Goal: Information Seeking & Learning: Learn about a topic

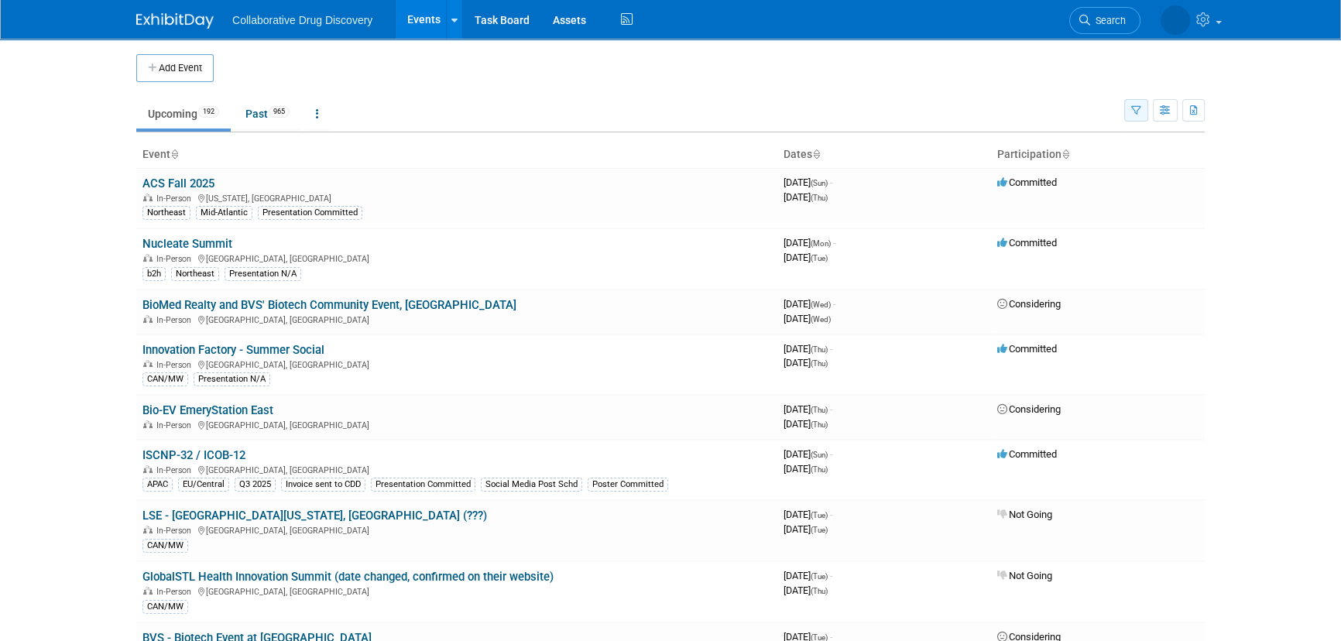
click at [1132, 108] on icon "button" at bounding box center [1136, 111] width 10 height 10
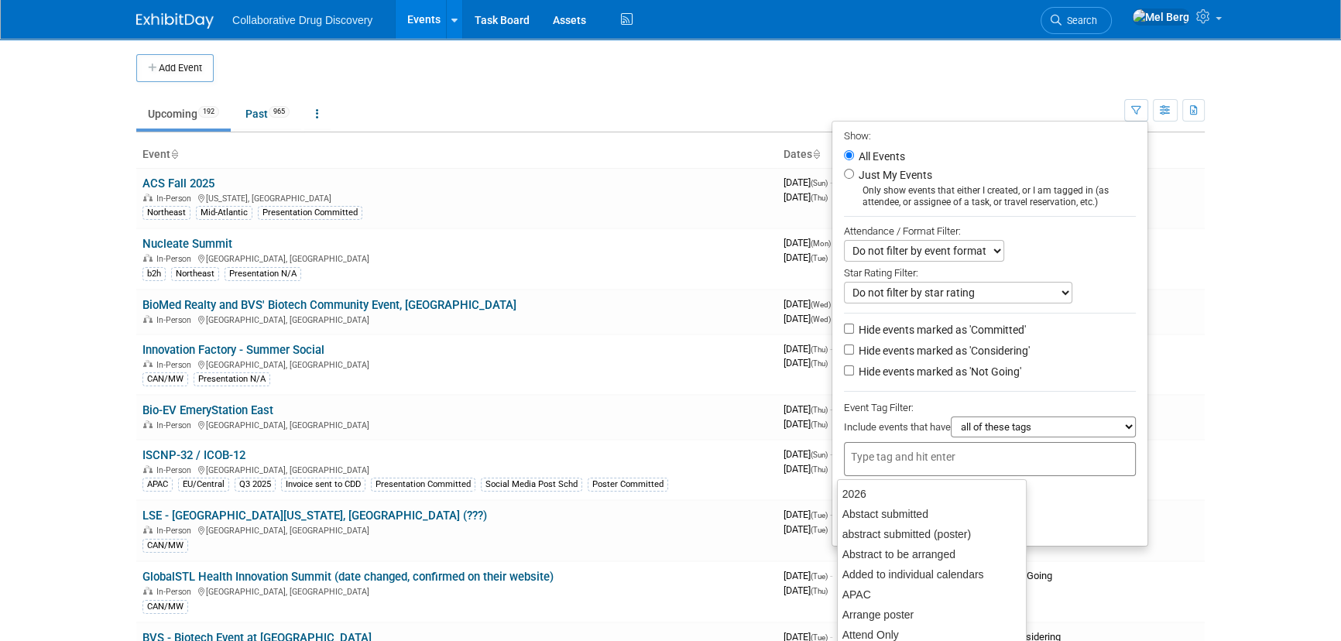
click at [888, 456] on input "text" at bounding box center [913, 456] width 124 height 15
type input "eu"
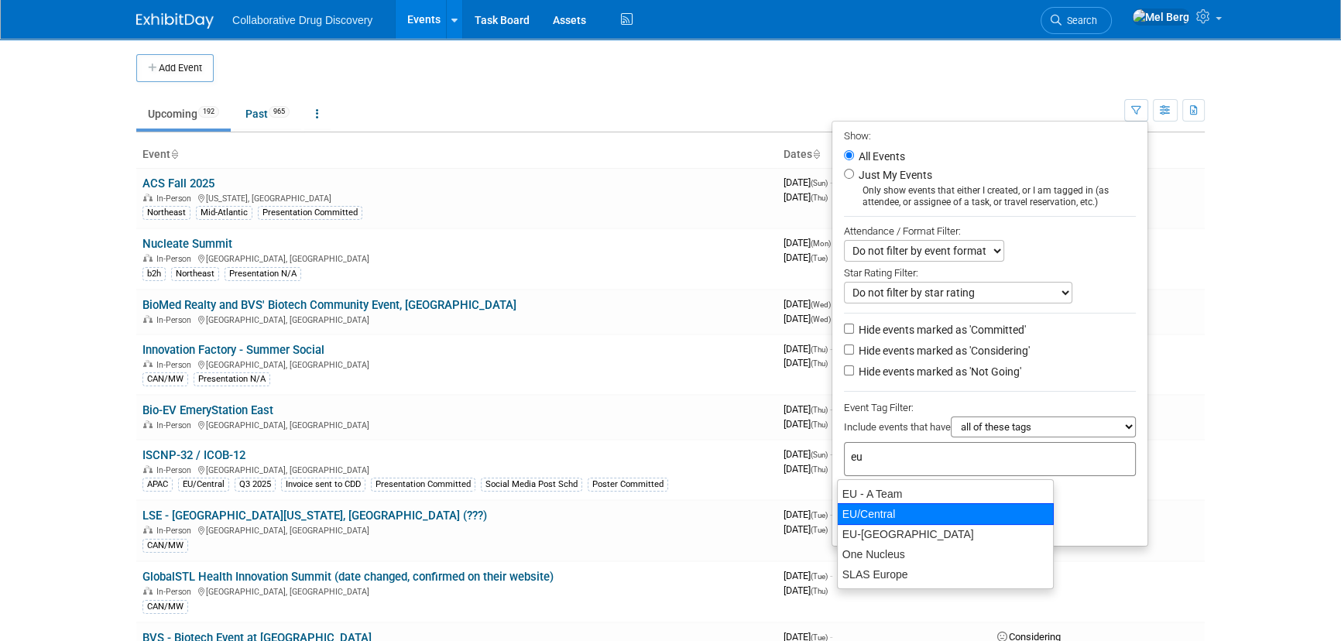
click at [919, 506] on div "EU/Central" at bounding box center [945, 514] width 217 height 22
type input "EU/Central"
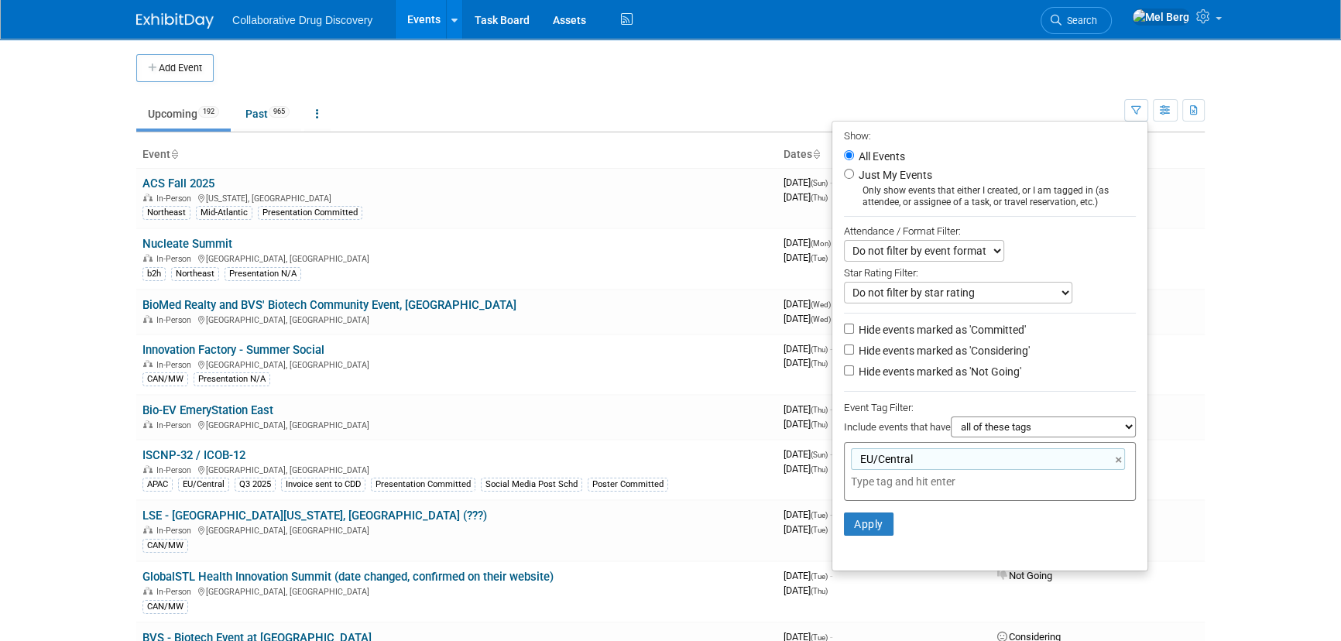
click at [963, 357] on label "Hide events marked as 'Considering'" at bounding box center [943, 350] width 174 height 15
click at [854, 355] on input "Hide events marked as 'Considering'" at bounding box center [849, 350] width 10 height 10
checkbox input "true"
click at [956, 376] on label "Hide events marked as 'Not Going'" at bounding box center [939, 371] width 166 height 15
click at [854, 376] on input "Hide events marked as 'Not Going'" at bounding box center [849, 371] width 10 height 10
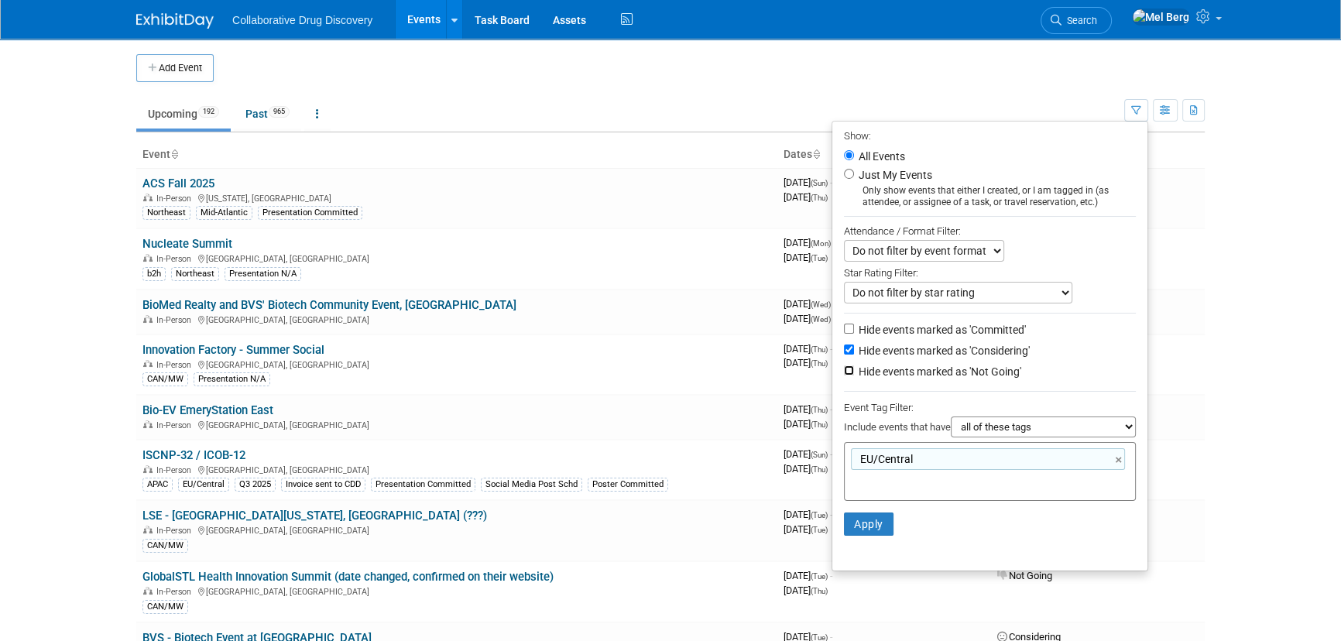
checkbox input "true"
click at [860, 530] on button "Apply" at bounding box center [869, 524] width 50 height 23
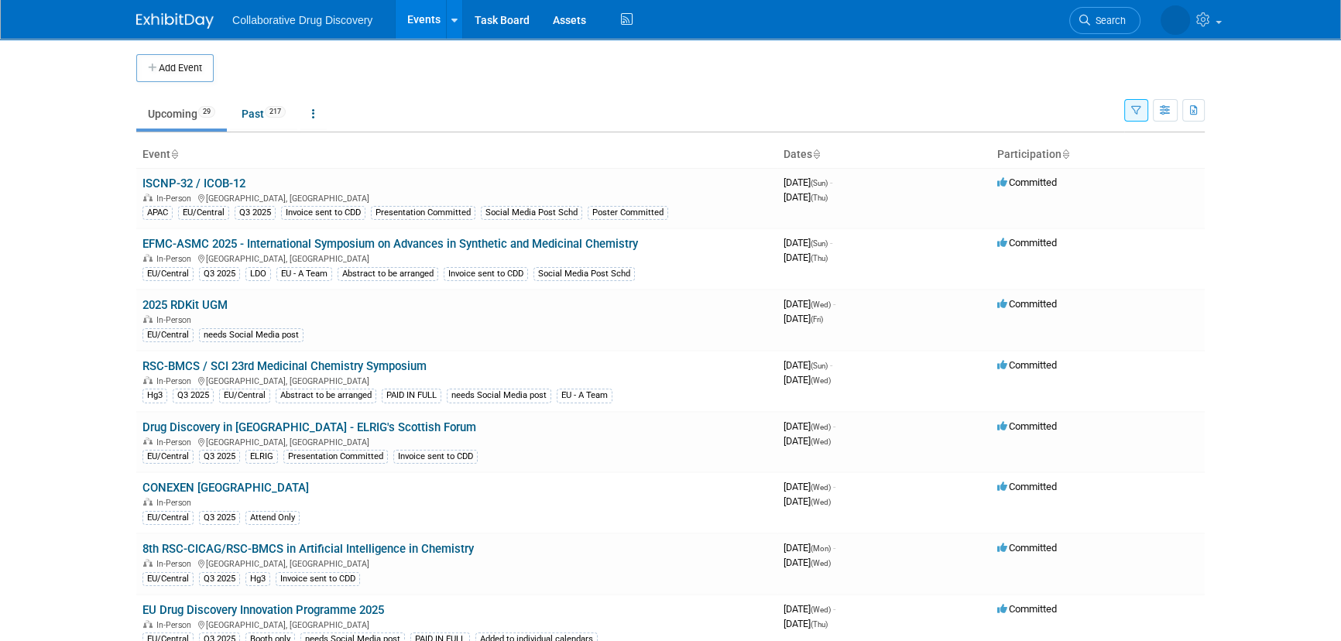
drag, startPoint x: 191, startPoint y: 305, endPoint x: 15, endPoint y: 306, distance: 175.8
click at [15, 306] on body "Collaborative Drug Discovery Events Add Event Bulk Upload Events Shareable Even…" at bounding box center [670, 320] width 1341 height 641
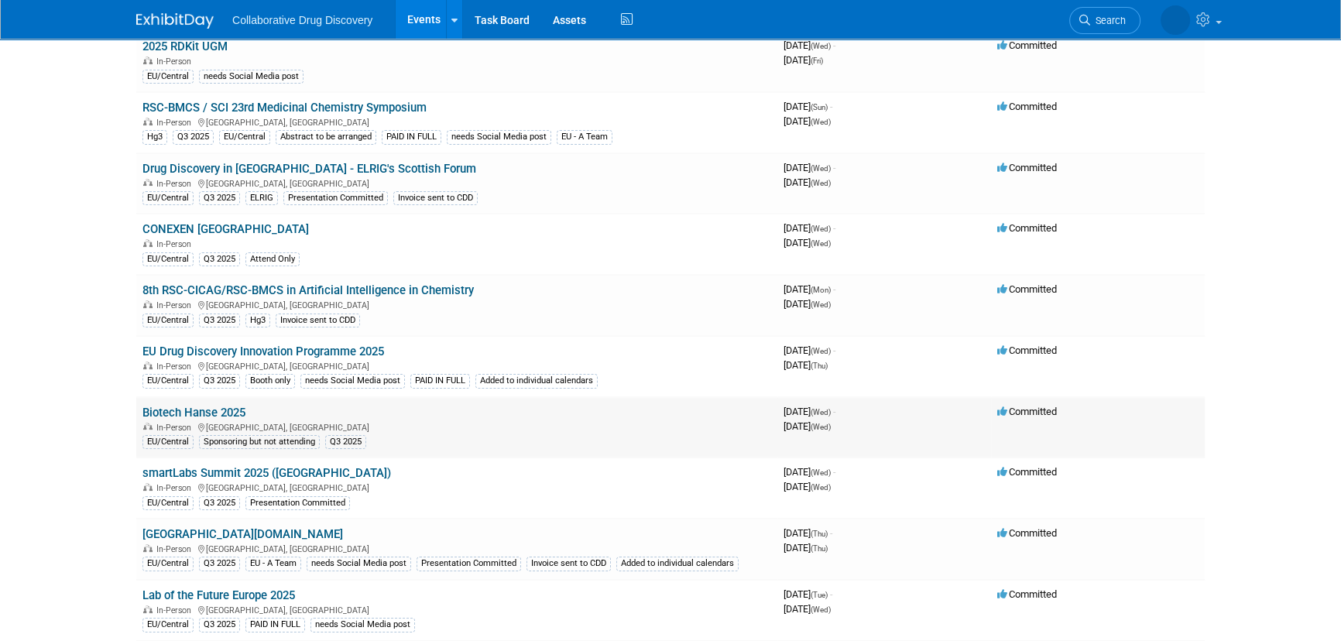
scroll to position [140, 0]
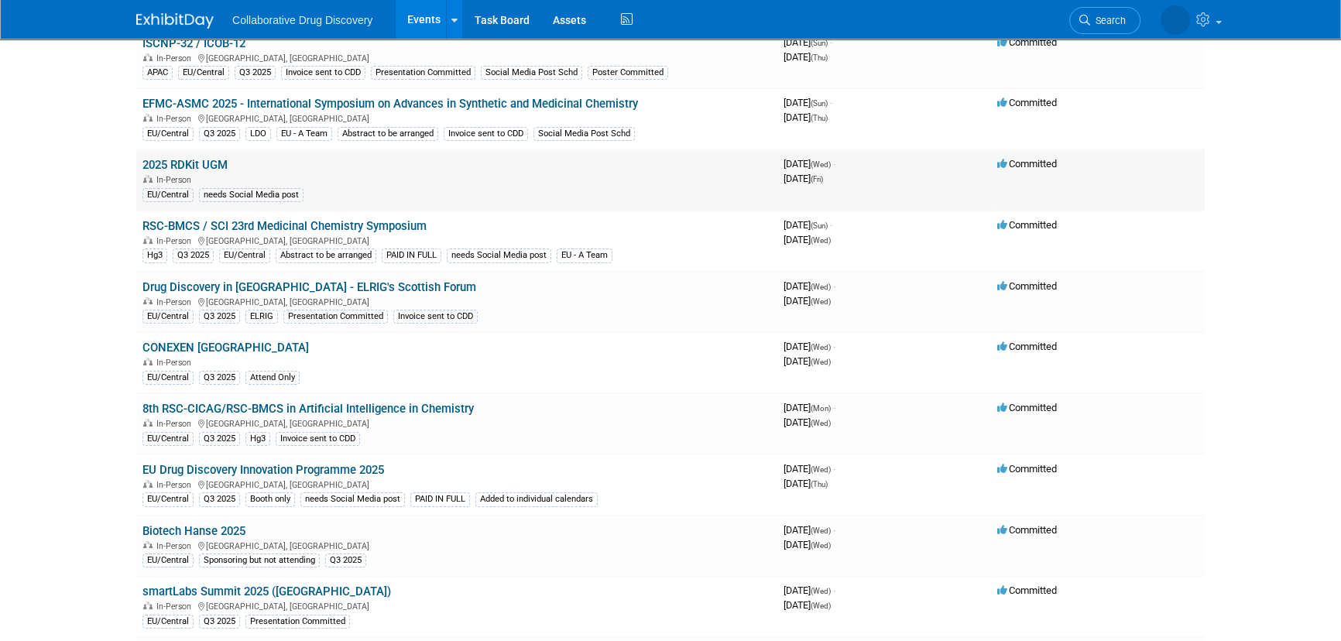
drag, startPoint x: 138, startPoint y: 164, endPoint x: 225, endPoint y: 170, distance: 87.7
click at [225, 170] on td "2025 RDKit UGM In-Person EU/Central needs Social Media post" at bounding box center [456, 179] width 641 height 61
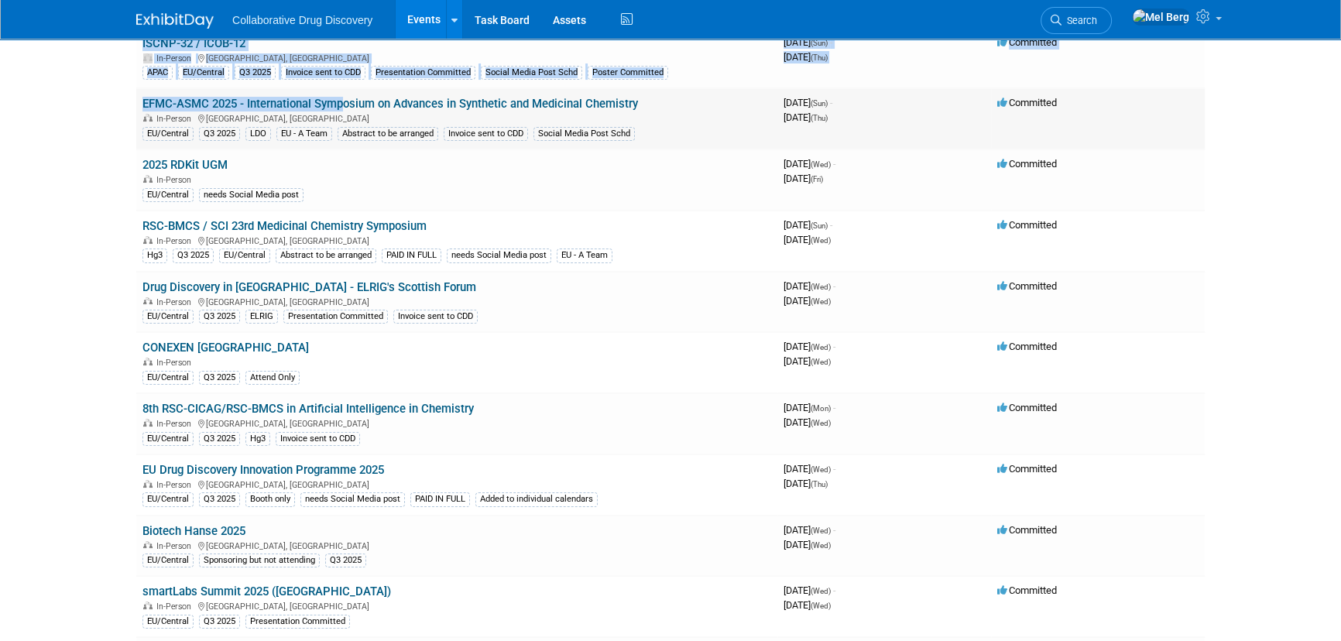
drag, startPoint x: 132, startPoint y: 107, endPoint x: 334, endPoint y: 101, distance: 201.4
click at [52, 130] on body "Collaborative Drug Discovery Events Add Event Bulk Upload Events Shareable Even…" at bounding box center [670, 180] width 1341 height 641
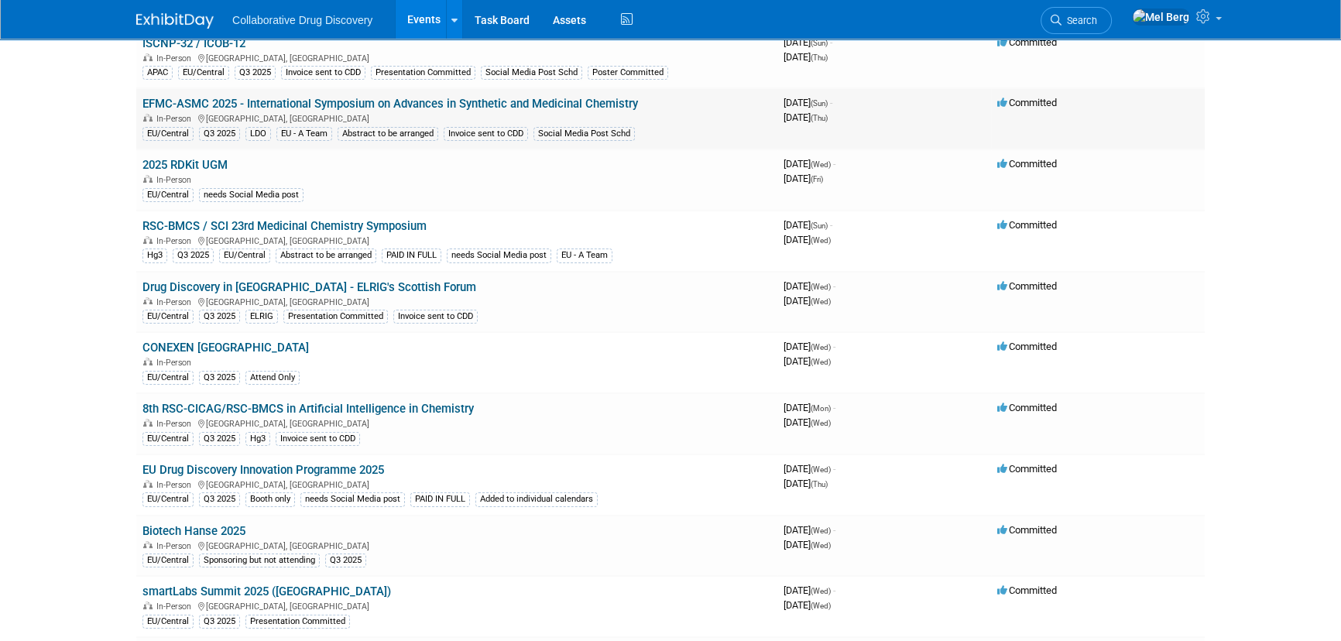
drag, startPoint x: 136, startPoint y: 105, endPoint x: 645, endPoint y: 101, distance: 509.6
click at [645, 101] on td "EFMC-ASMC 2025 - International Symposium on Advances in Synthetic and Medicinal…" at bounding box center [456, 118] width 641 height 61
copy link "EFMC-ASMC 2025 - International Symposium on Advances in Synthetic and Medicinal…"
drag, startPoint x: 249, startPoint y: 163, endPoint x: 144, endPoint y: 170, distance: 105.5
click at [144, 170] on td "2025 RDKit UGM In-Person EU/Central needs Social Media post" at bounding box center [456, 179] width 641 height 61
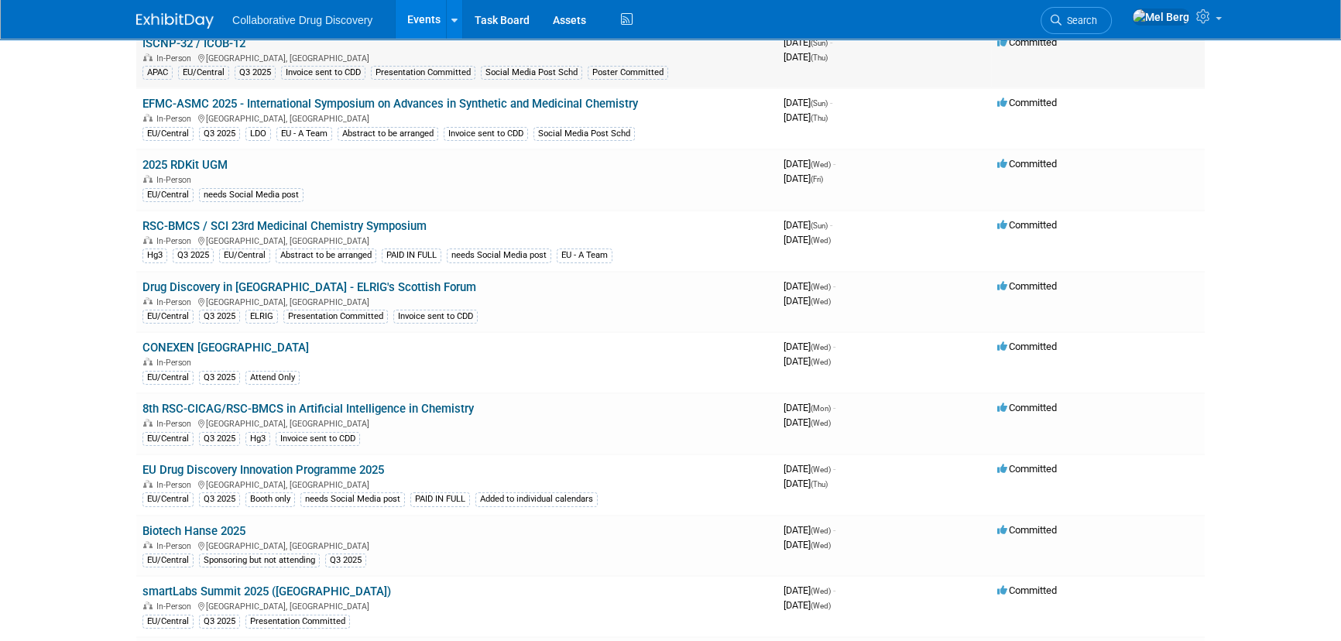
copy link "2025 RDKit UGM"
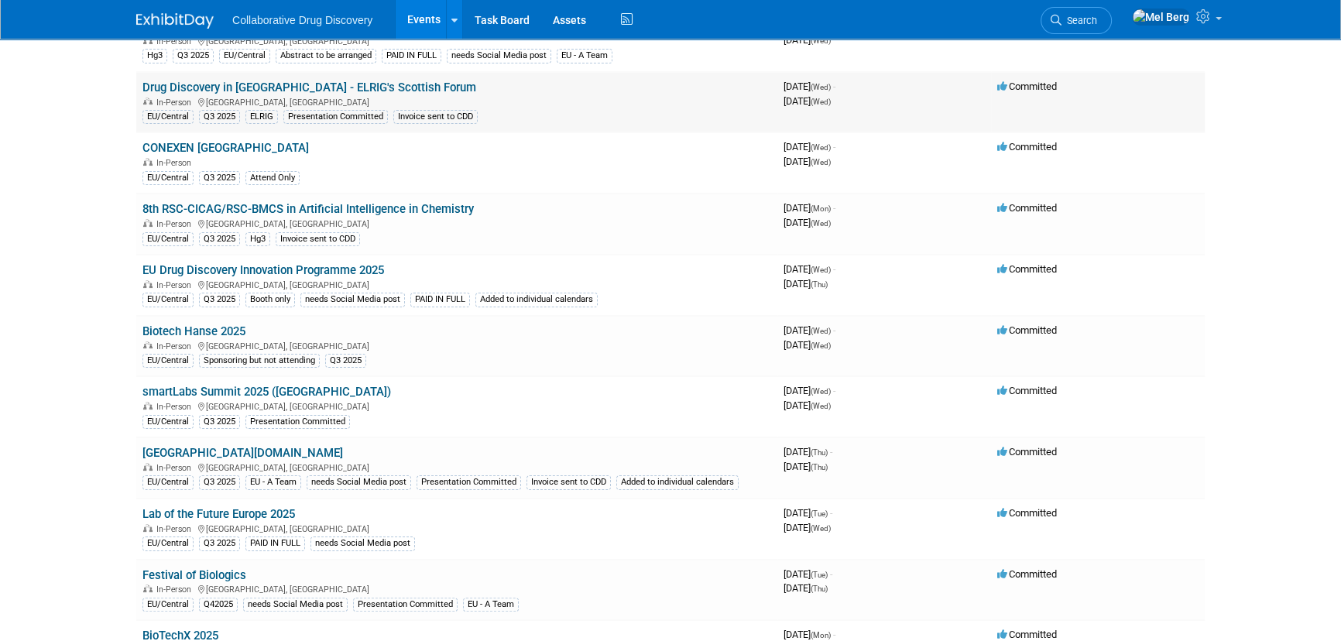
scroll to position [352, 0]
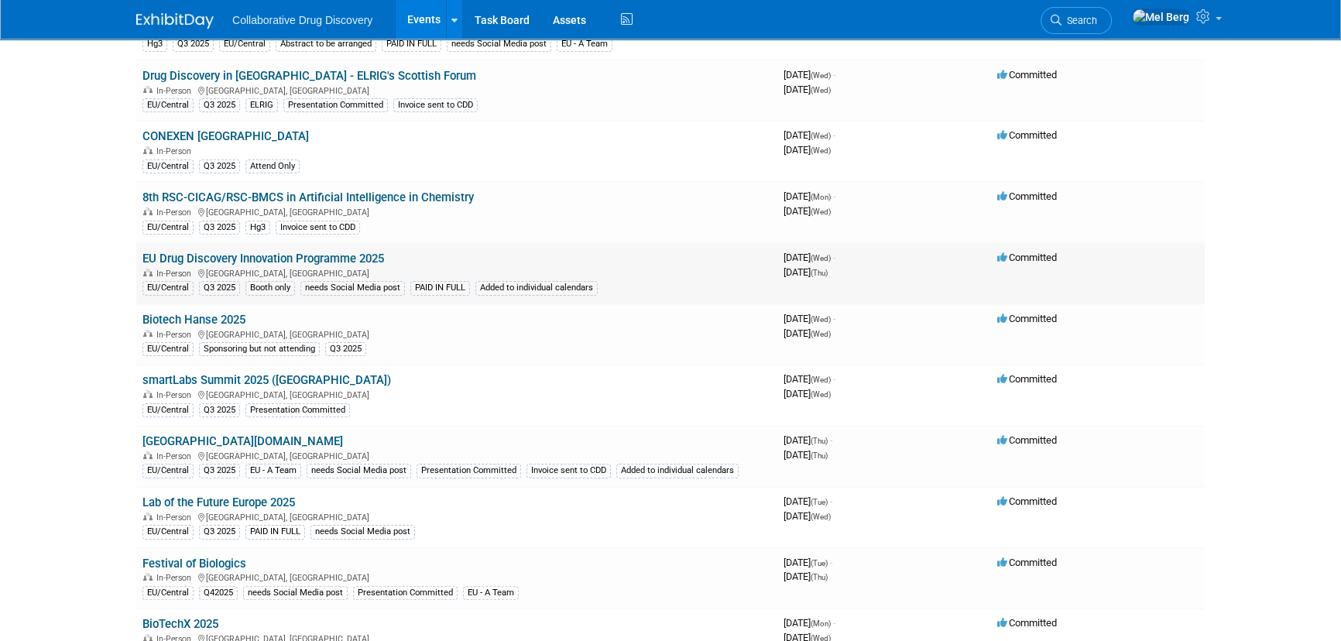
click at [390, 256] on td "EU Drug Discovery Innovation Programme 2025 In-Person Barcelona, Spain EU/Centr…" at bounding box center [456, 273] width 641 height 61
click at [374, 256] on link "EU Drug Discovery Innovation Programme 2025" at bounding box center [263, 259] width 242 height 14
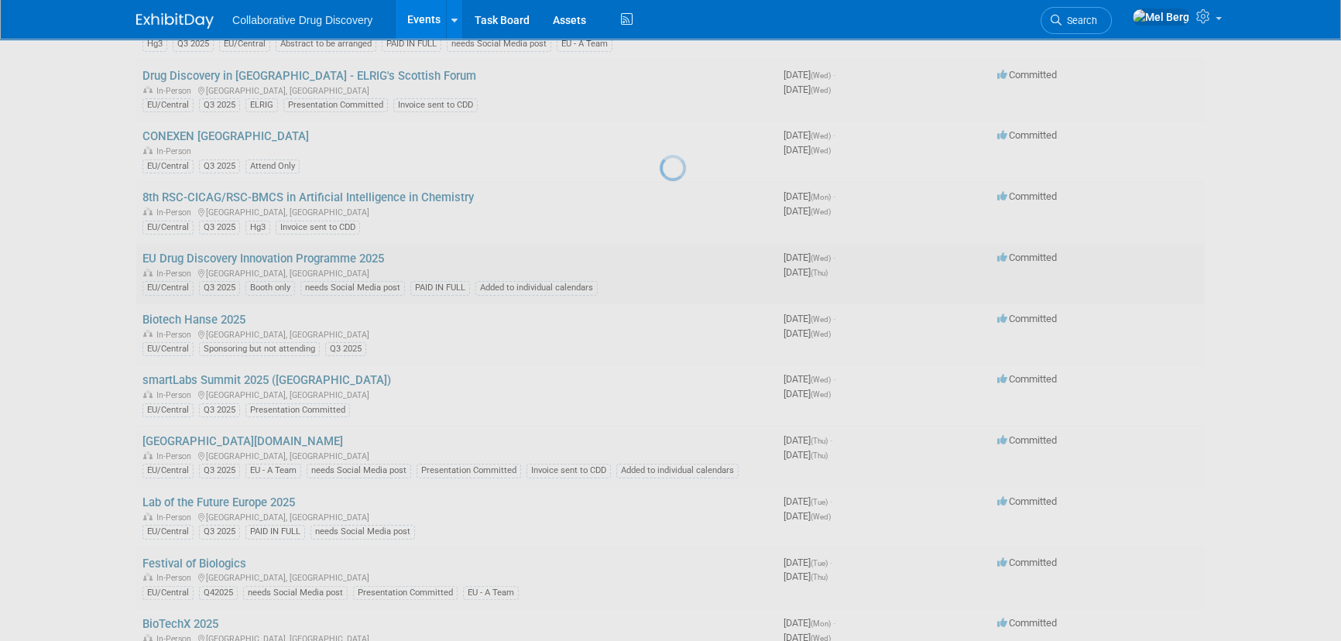
click at [660, 256] on div at bounding box center [671, 320] width 22 height 641
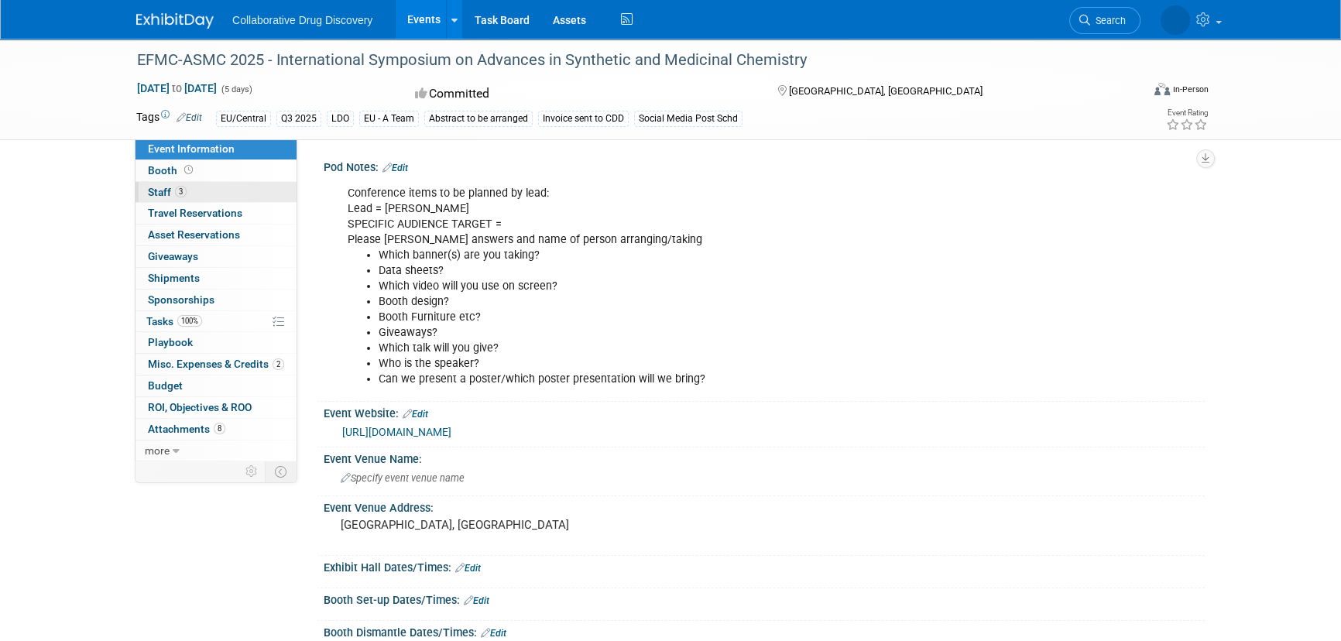
click at [163, 184] on link "3 Staff 3" at bounding box center [216, 192] width 161 height 21
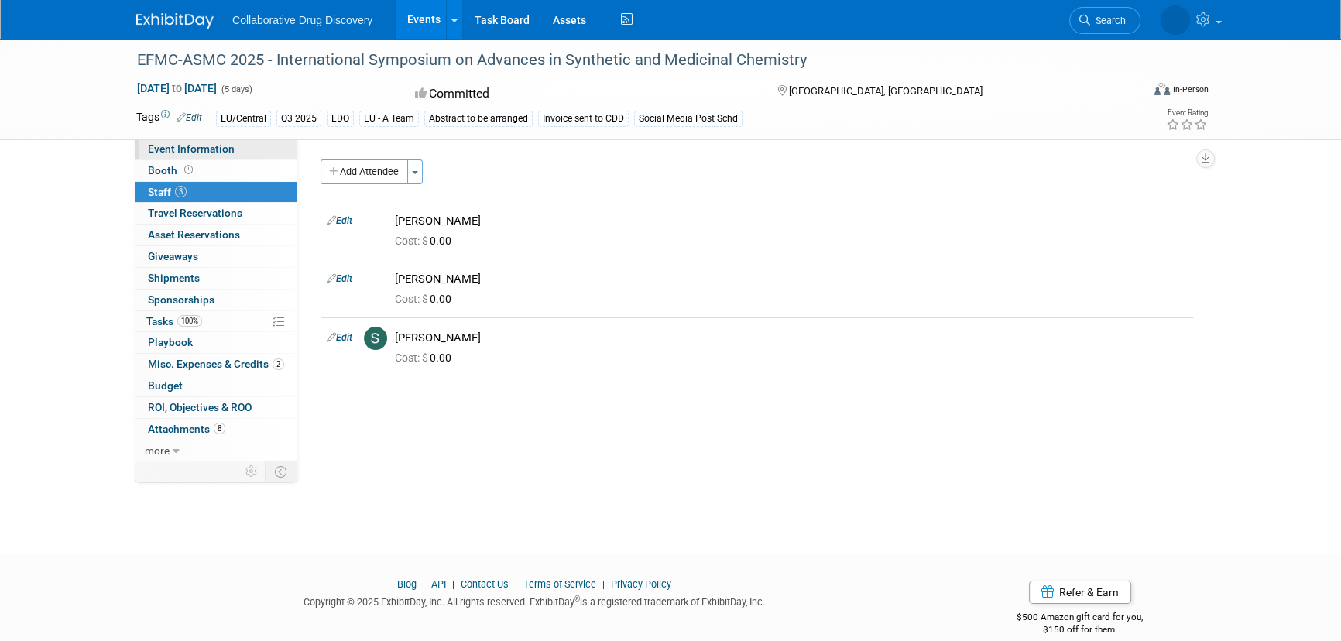
click at [201, 148] on span "Event Information" at bounding box center [191, 148] width 87 height 12
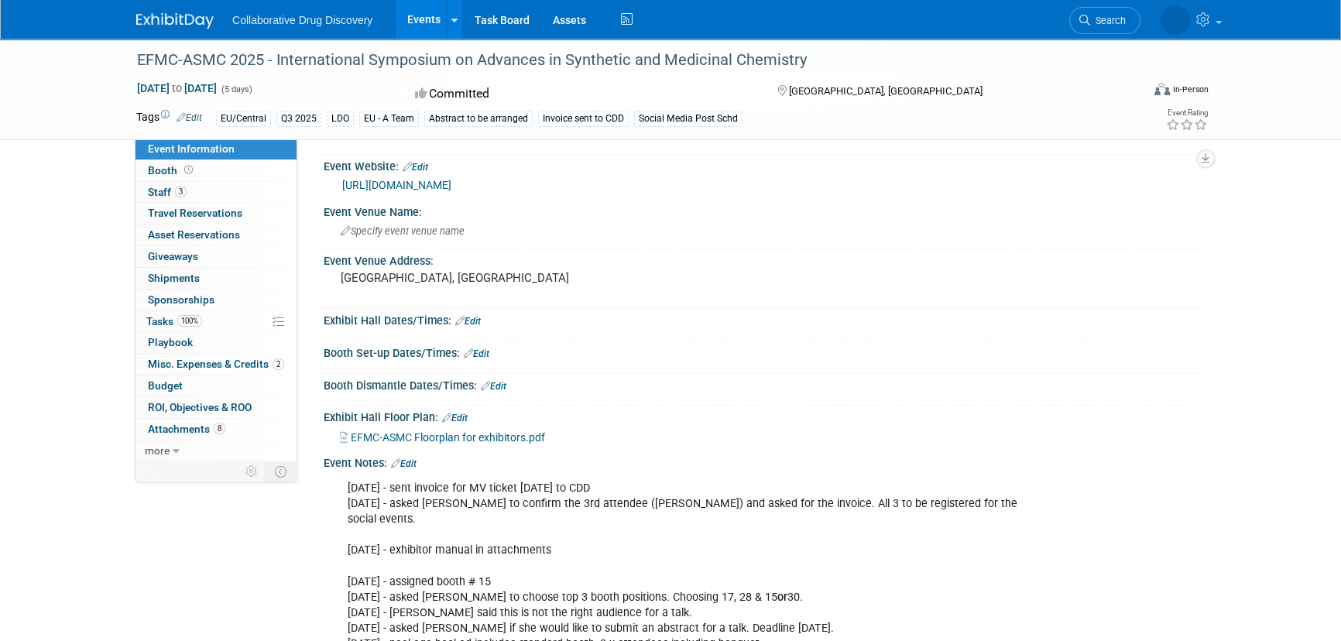
scroll to position [281, 0]
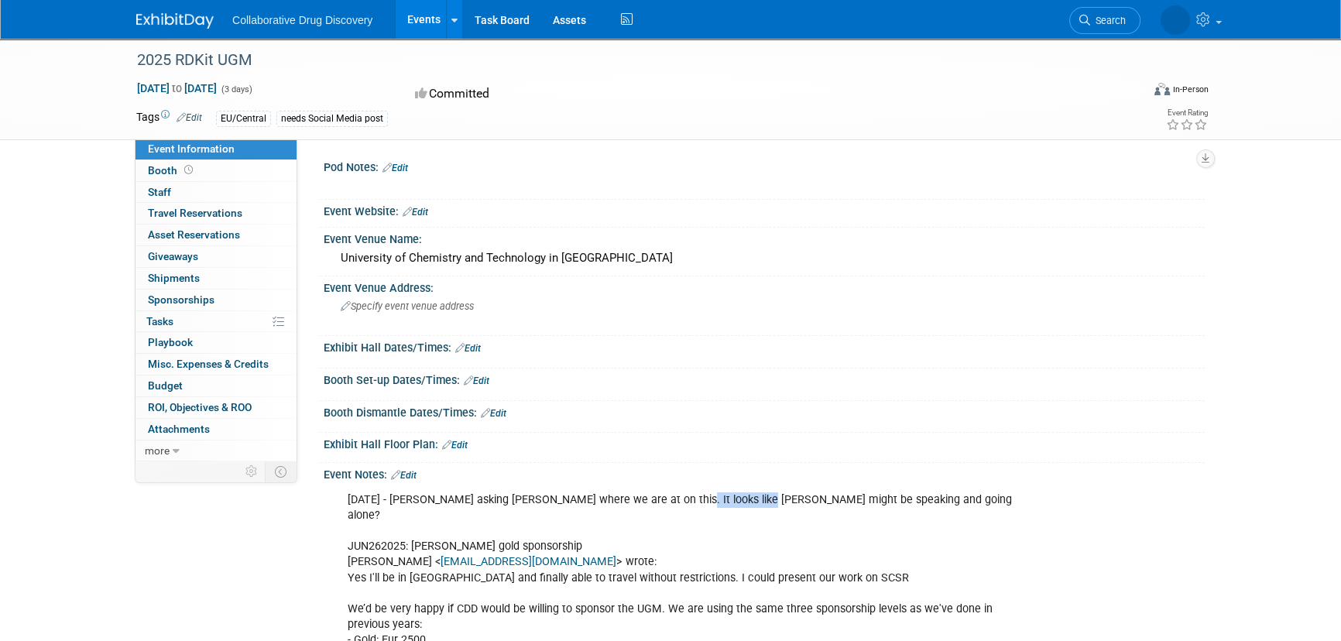
copy div "[PERSON_NAME]"
drag, startPoint x: 676, startPoint y: 499, endPoint x: 756, endPoint y: 496, distance: 79.8
click at [756, 496] on div "[DATE] - [PERSON_NAME] asking [PERSON_NAME] where we are at on this. It looks l…" at bounding box center [686, 632] width 698 height 295
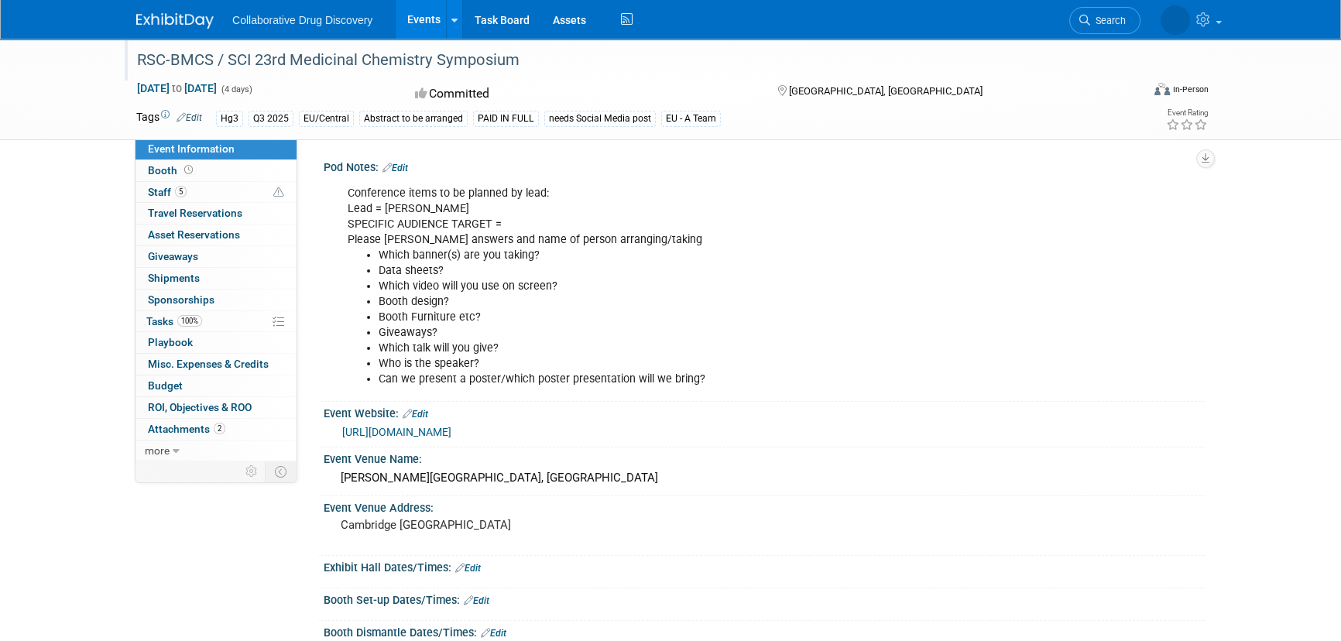
drag, startPoint x: 139, startPoint y: 62, endPoint x: 579, endPoint y: 59, distance: 439.1
click at [579, 59] on div "RSC-BMCS / SCI 23rd Medicinal Chemistry Symposium" at bounding box center [625, 60] width 986 height 28
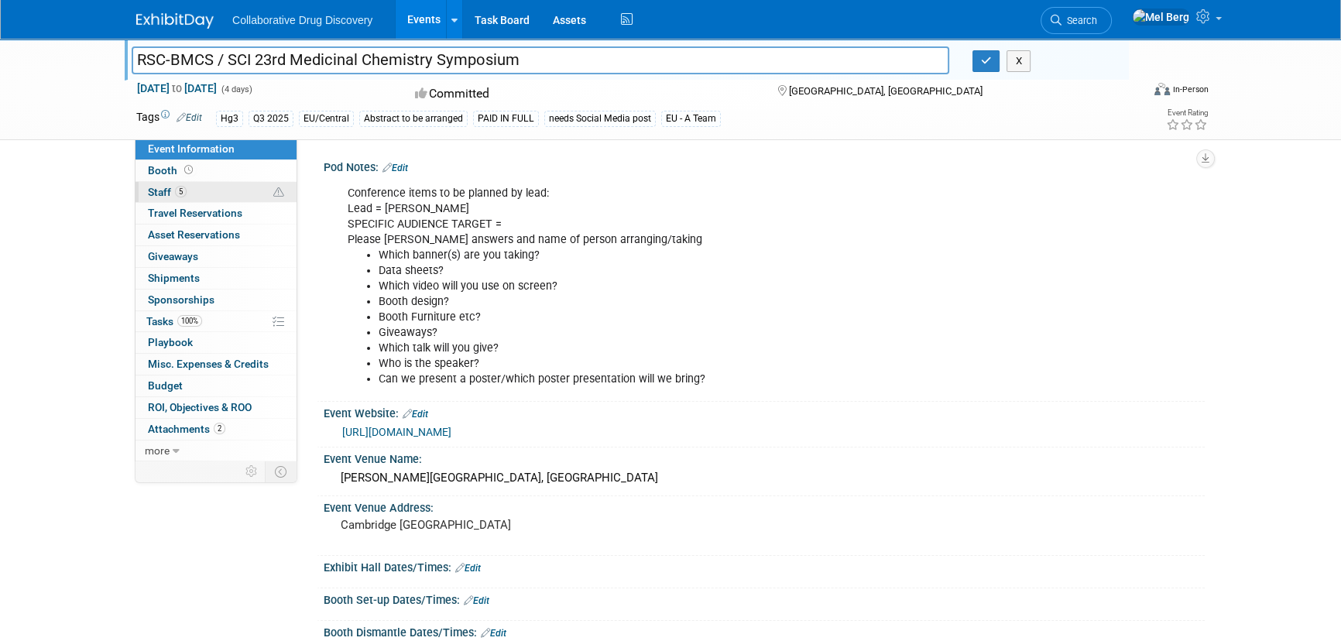
click at [155, 186] on span "Staff 5" at bounding box center [167, 192] width 39 height 12
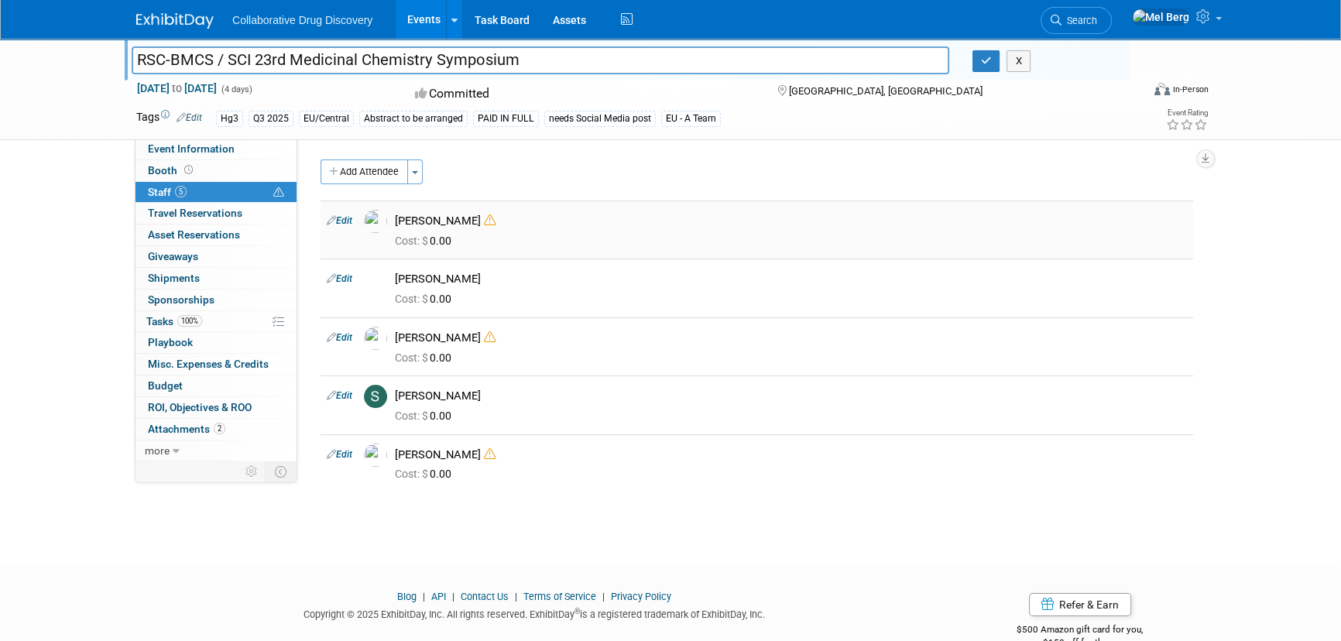
click at [484, 217] on icon at bounding box center [490, 221] width 12 height 12
click at [3, 125] on div "RSC-BMCS / SCI 23rd Medicinal Chemistry Symposium RSC-BMCS / SCI 23rd Medicinal…" at bounding box center [670, 89] width 1341 height 101
click at [988, 57] on icon "button" at bounding box center [986, 61] width 11 height 10
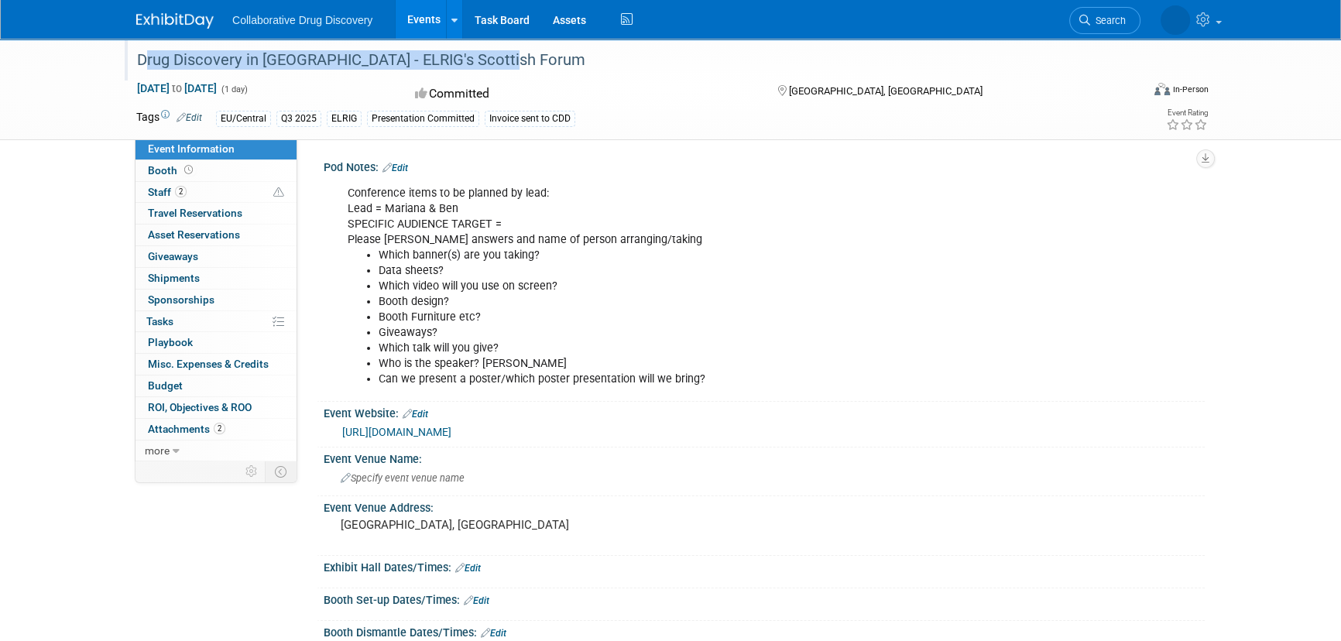
drag, startPoint x: 137, startPoint y: 62, endPoint x: 496, endPoint y: 58, distance: 359.4
click at [496, 58] on div "Drug Discovery in [GEOGRAPHIC_DATA] - ELRIG's Scottish Forum" at bounding box center [625, 60] width 986 height 28
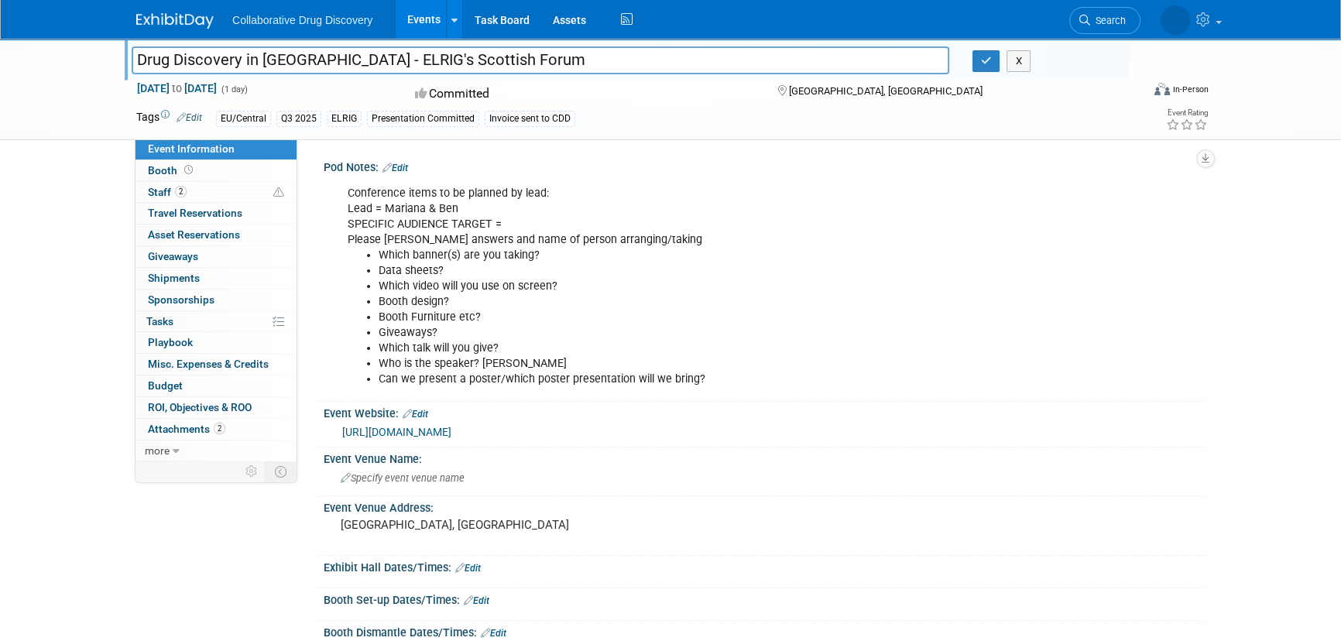
click at [350, 57] on input "Drug Discovery in [GEOGRAPHIC_DATA] - ELRIG's Scottish Forum" at bounding box center [541, 59] width 818 height 27
click at [156, 186] on span "Staff 2" at bounding box center [167, 192] width 39 height 12
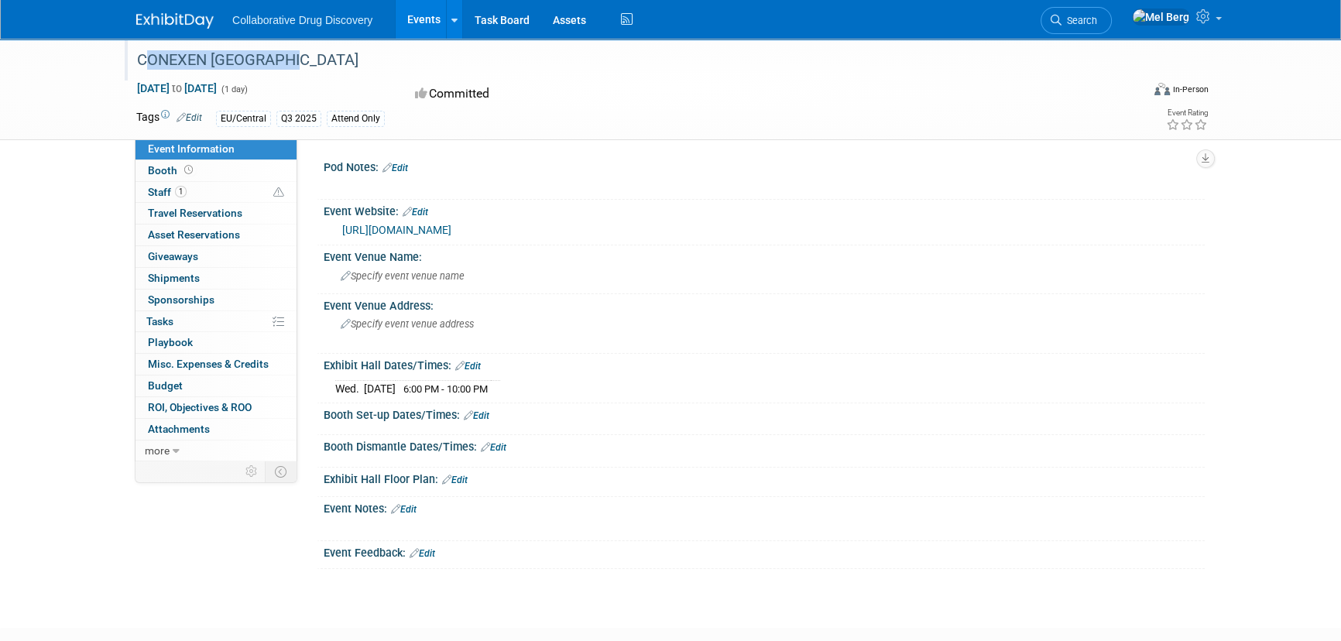
drag, startPoint x: 136, startPoint y: 62, endPoint x: 308, endPoint y: 51, distance: 173.0
click at [308, 51] on div "CONEXEN [GEOGRAPHIC_DATA]" at bounding box center [625, 60] width 986 height 28
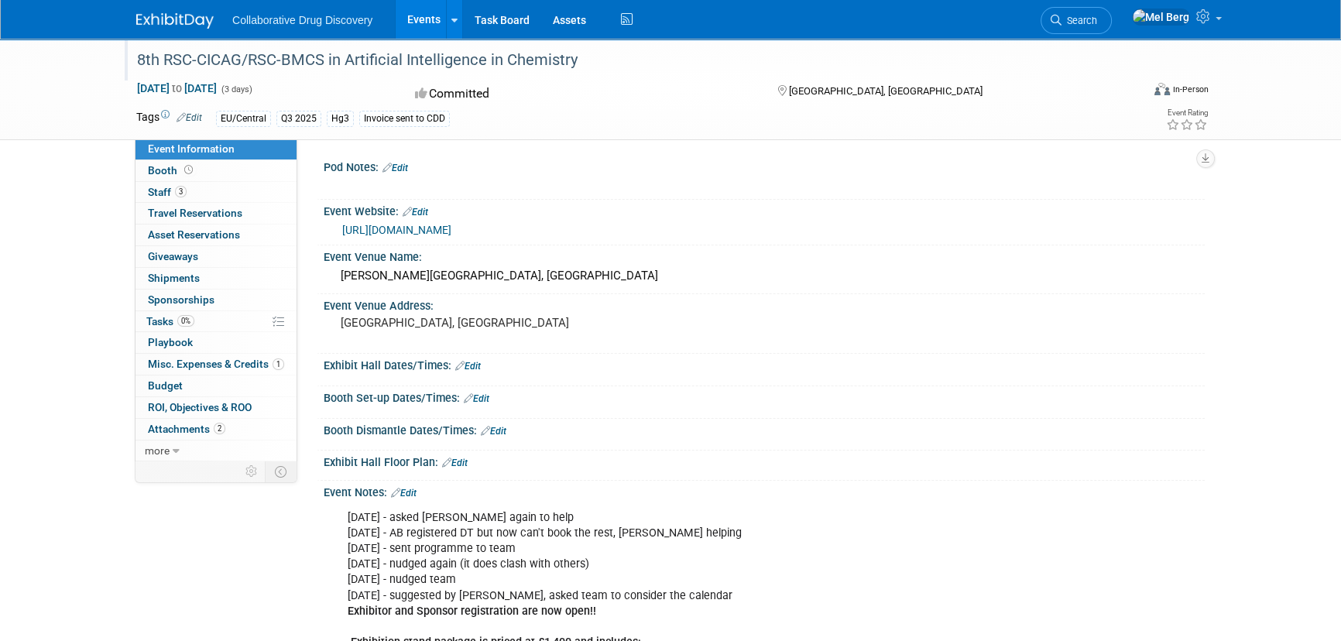
click at [283, 64] on div "8th RSC-CICAG/RSC-BMCS in Artificial Intelligence in Chemistry" at bounding box center [625, 60] width 986 height 28
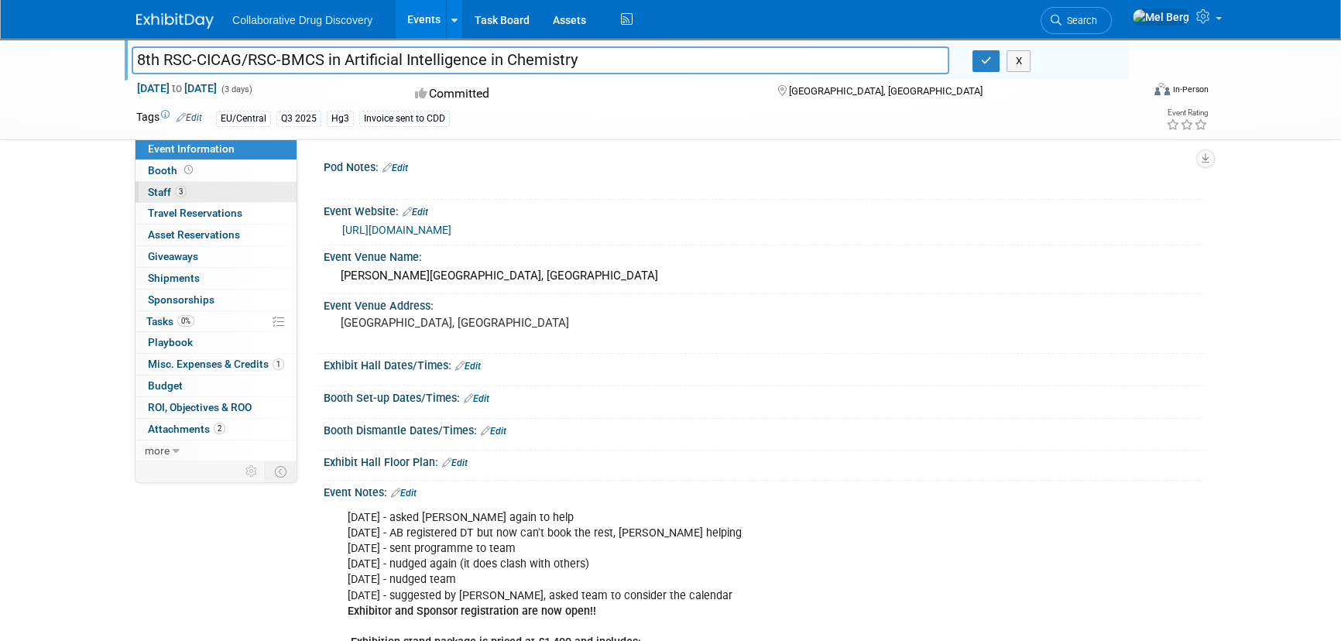
click at [153, 186] on span "Staff 3" at bounding box center [167, 192] width 39 height 12
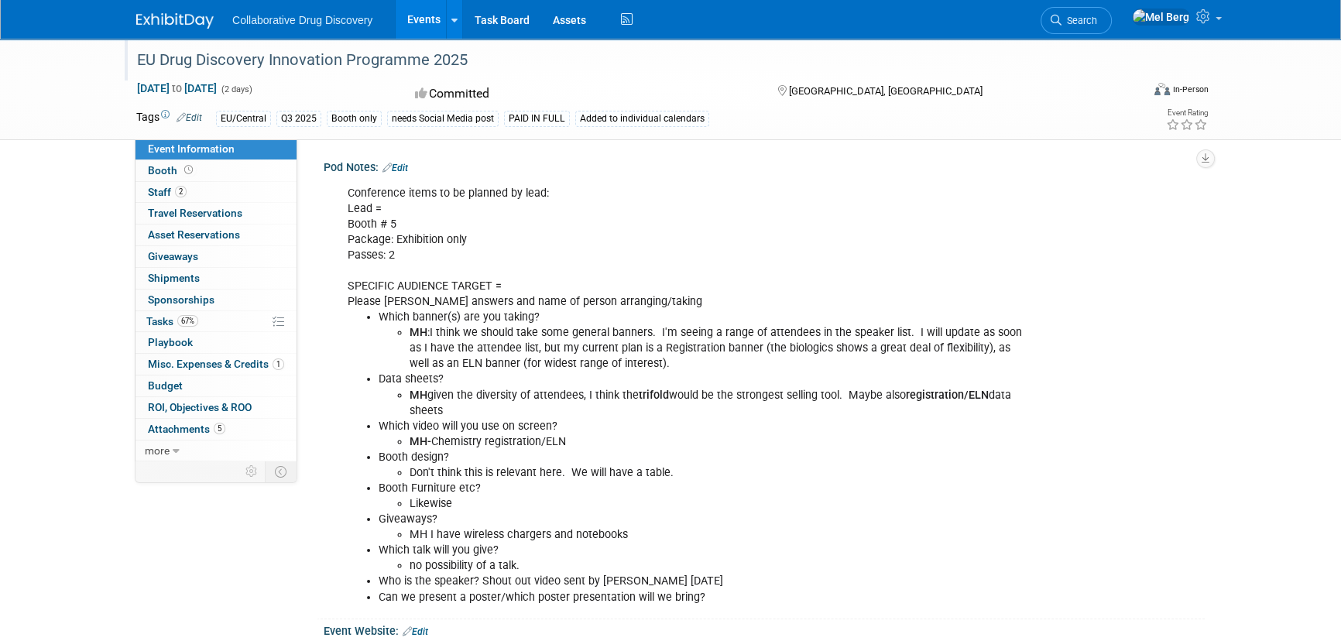
click at [259, 53] on div "EU Drug Discovery Innovation Programme 2025" at bounding box center [625, 60] width 986 height 28
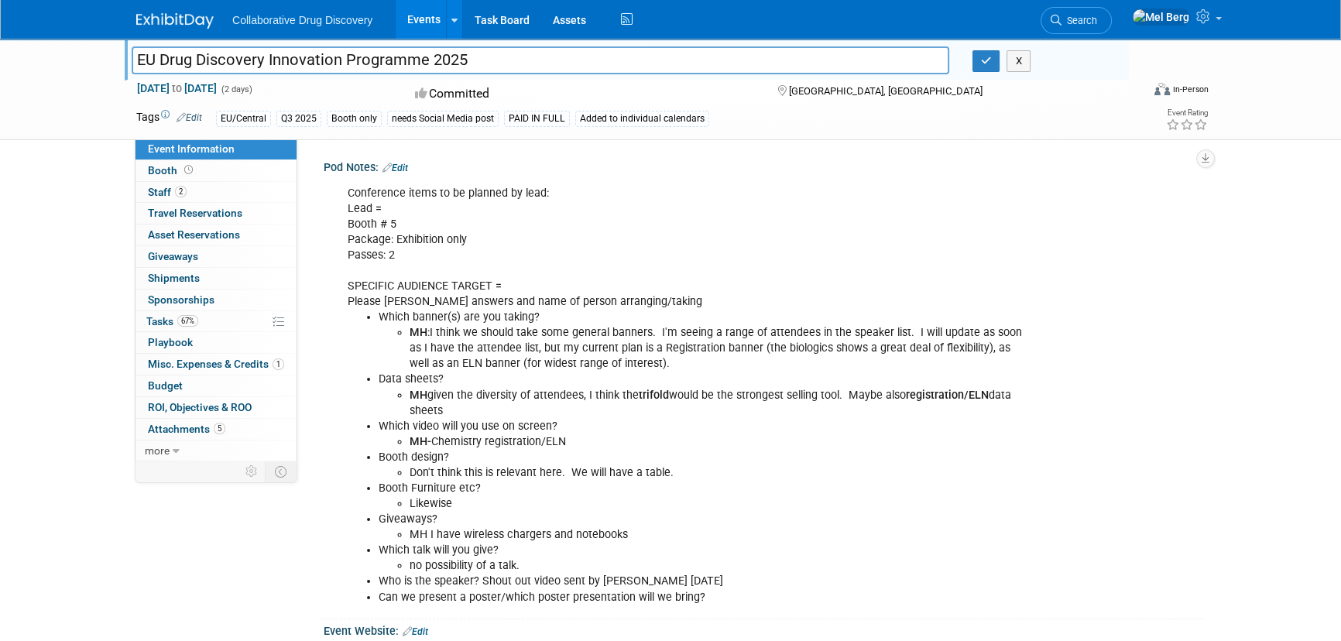
click at [259, 53] on input "EU Drug Discovery Innovation Programme 2025" at bounding box center [541, 59] width 818 height 27
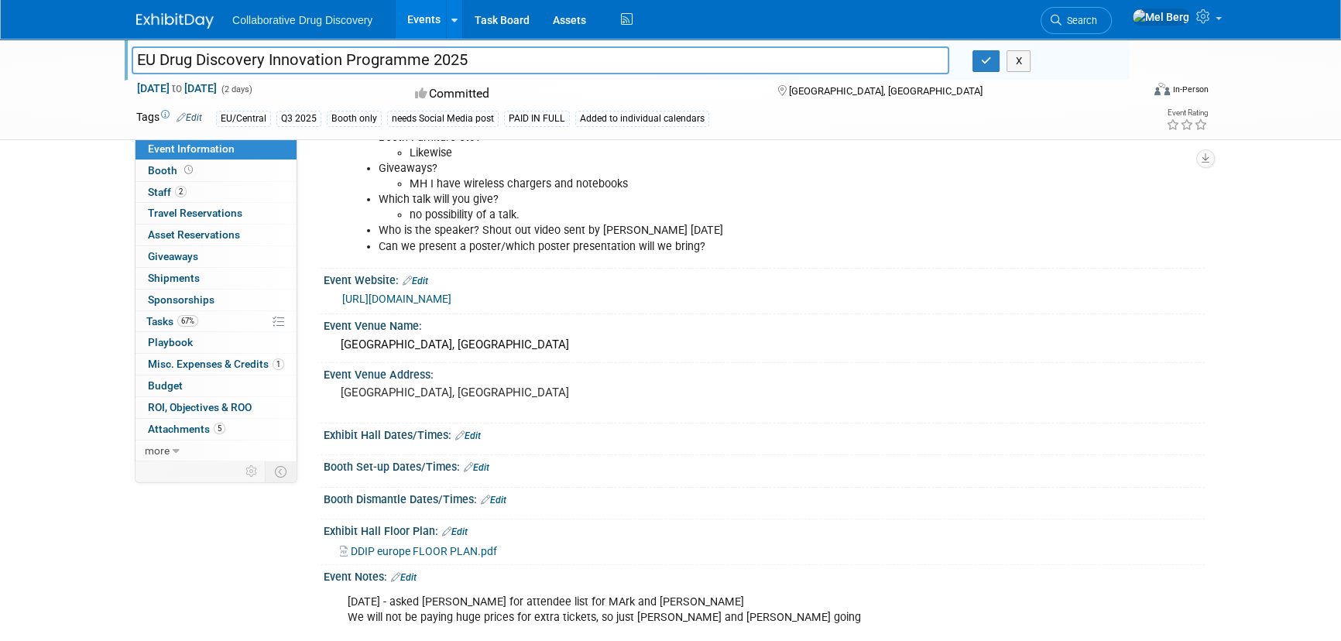
scroll to position [352, 0]
click at [421, 302] on link "https://worldbigroup.com/drug-discovery-innovation-programme-eu/#home" at bounding box center [396, 298] width 109 height 12
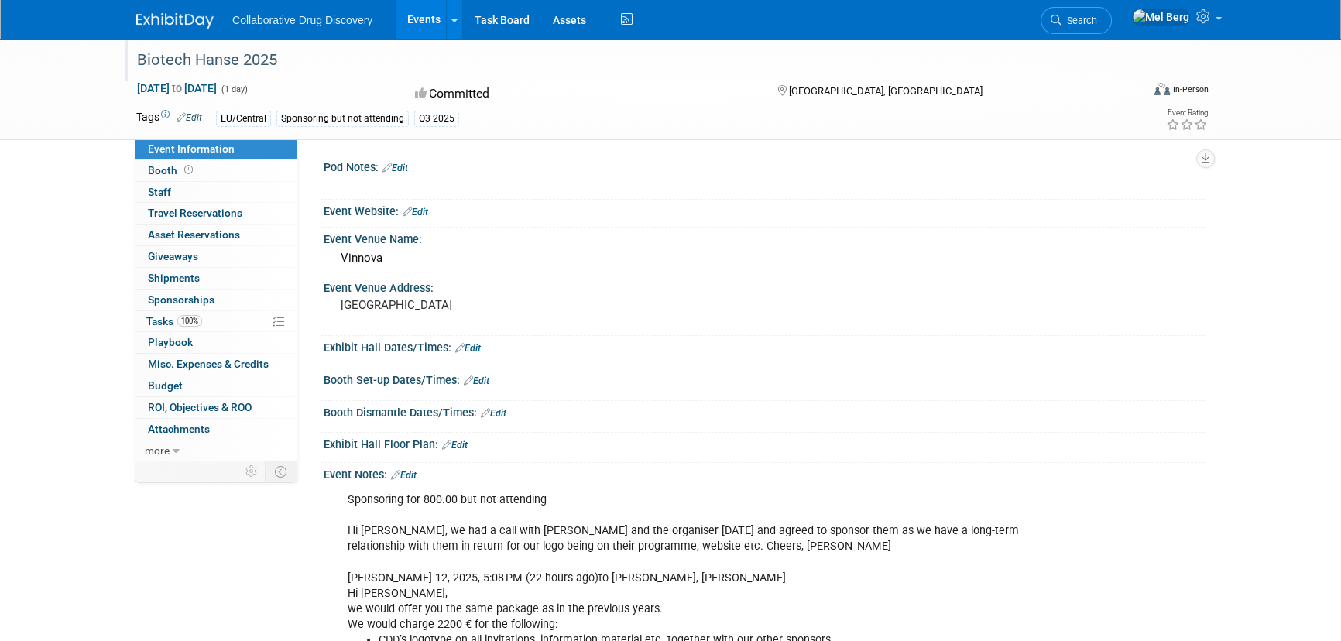
click at [261, 60] on div "Biotech Hanse 2025" at bounding box center [625, 60] width 986 height 28
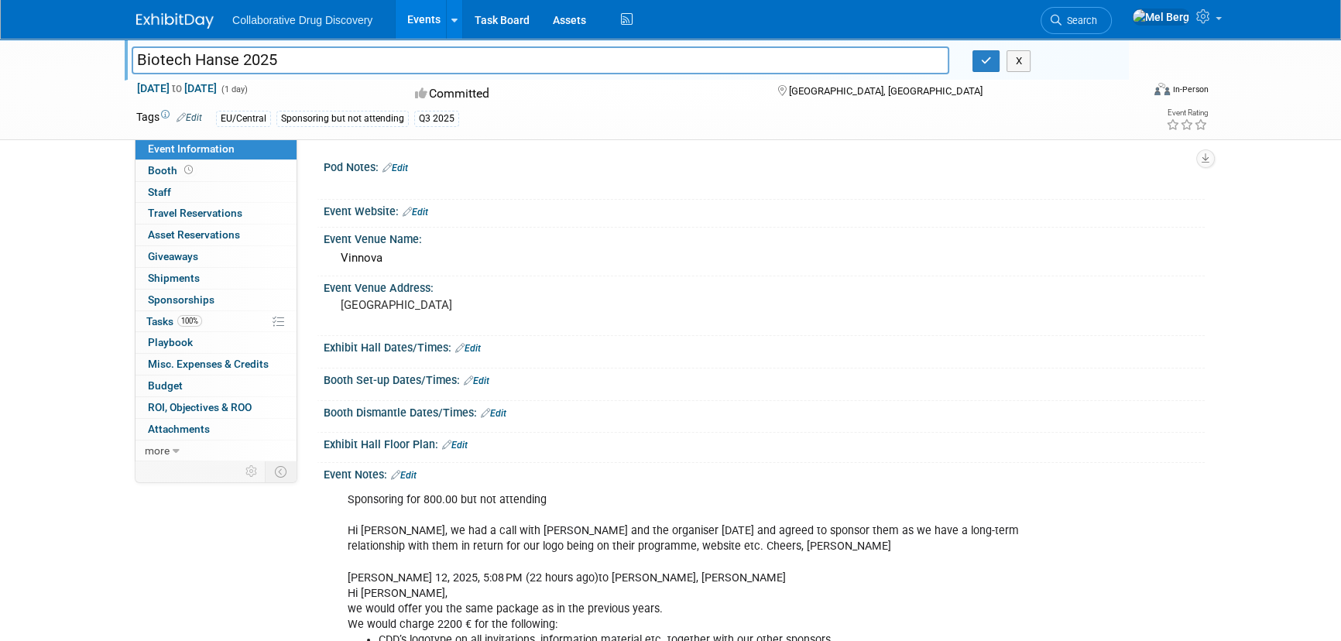
drag, startPoint x: 274, startPoint y: 60, endPoint x: 129, endPoint y: 58, distance: 144.8
click at [129, 58] on div "Biotech Hanse 2025" at bounding box center [540, 61] width 841 height 23
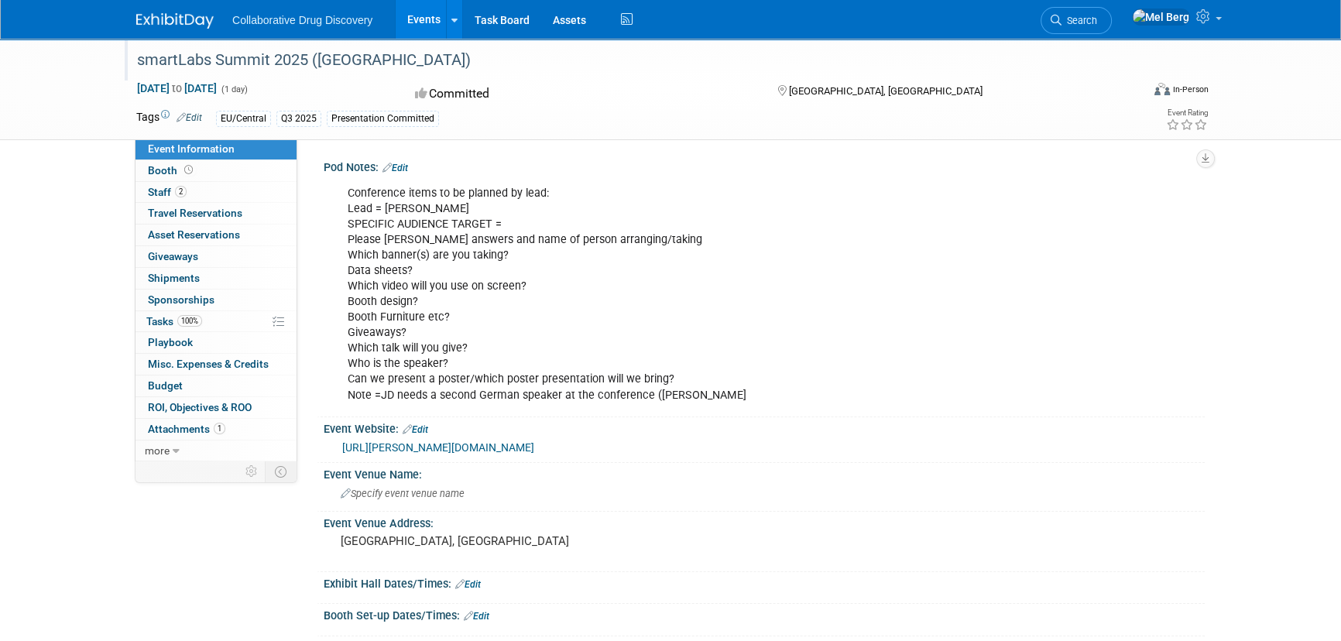
click at [219, 58] on div "smartLabs Summit 2025 ([GEOGRAPHIC_DATA])" at bounding box center [625, 60] width 986 height 28
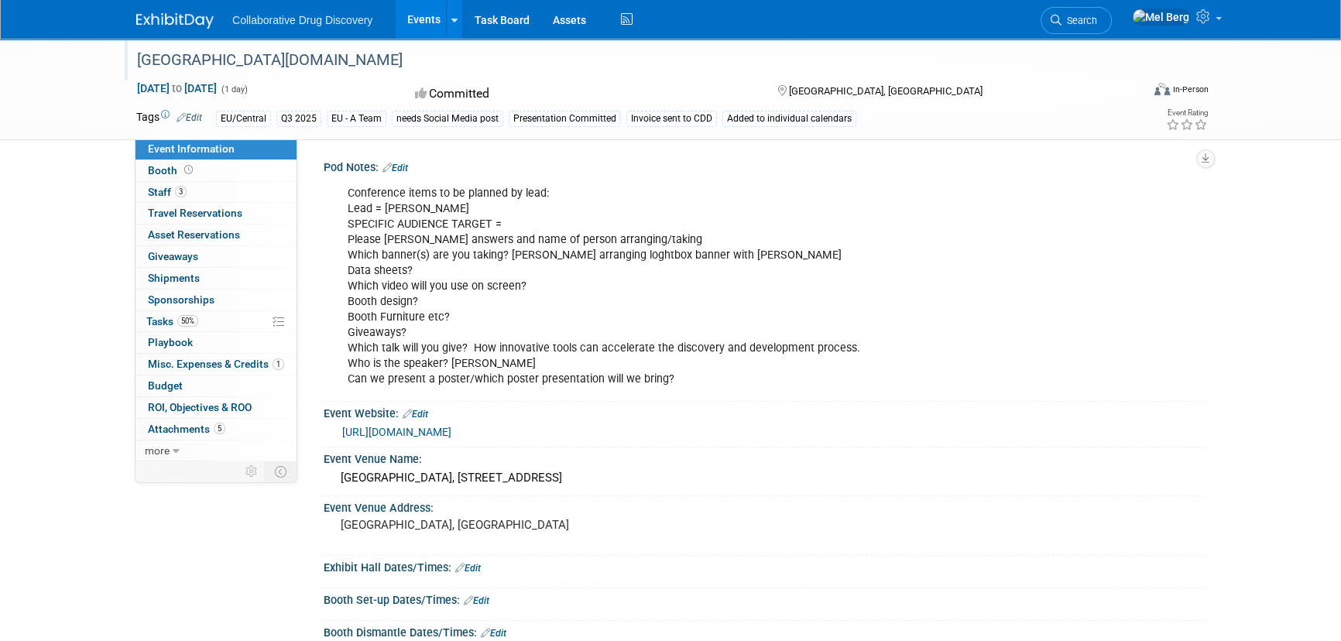
click at [205, 65] on div "[GEOGRAPHIC_DATA][DOMAIN_NAME]" at bounding box center [625, 60] width 986 height 28
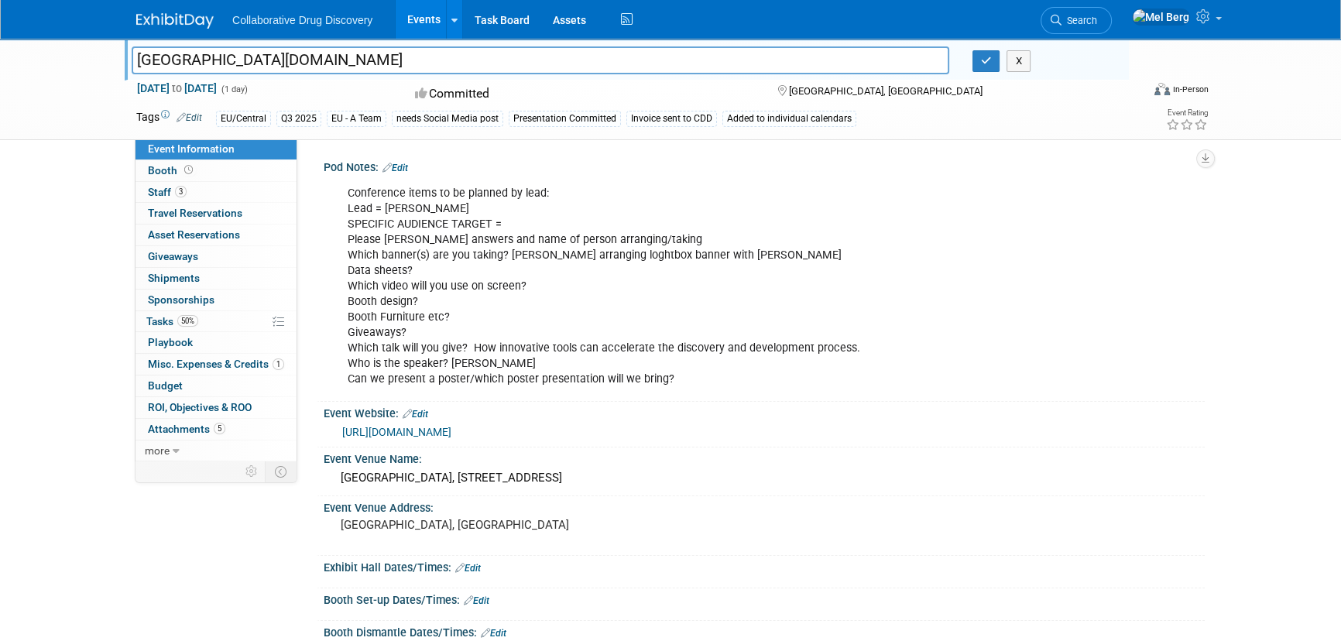
drag, startPoint x: 213, startPoint y: 61, endPoint x: 133, endPoint y: 57, distance: 79.9
click at [133, 57] on input "[GEOGRAPHIC_DATA][DOMAIN_NAME]" at bounding box center [541, 59] width 818 height 27
click at [155, 194] on span "Staff 3" at bounding box center [167, 192] width 39 height 12
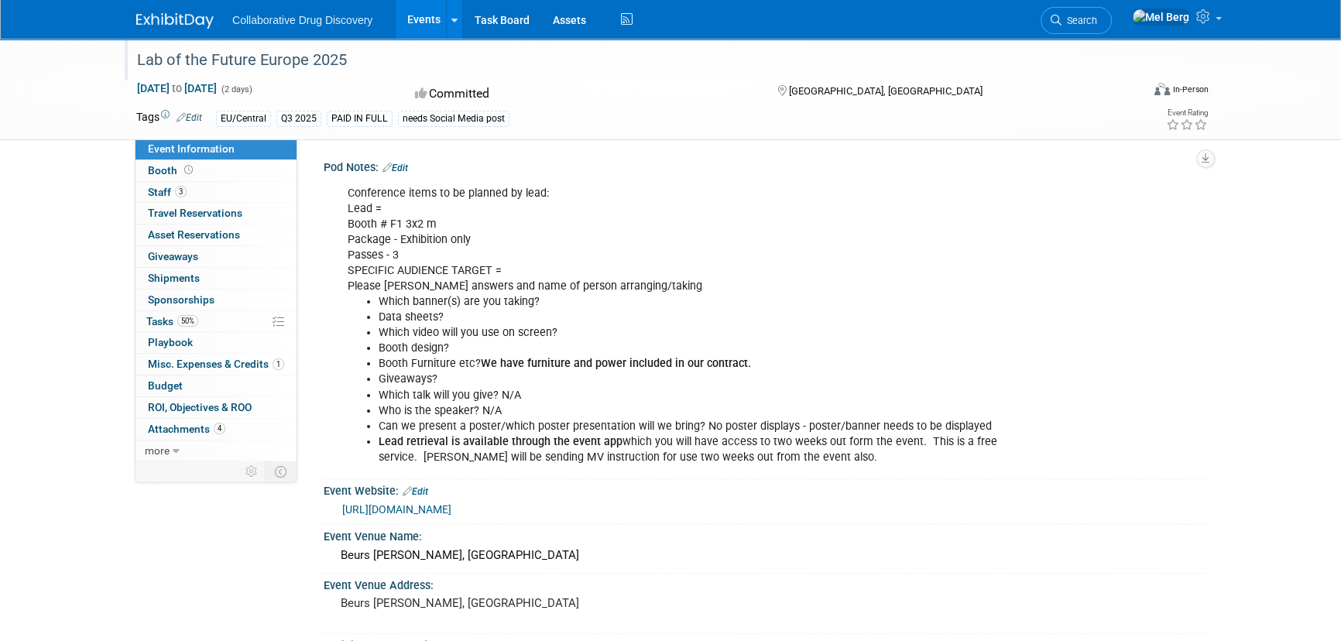
click at [346, 65] on div "Lab of the Future Europe 2025" at bounding box center [625, 60] width 986 height 28
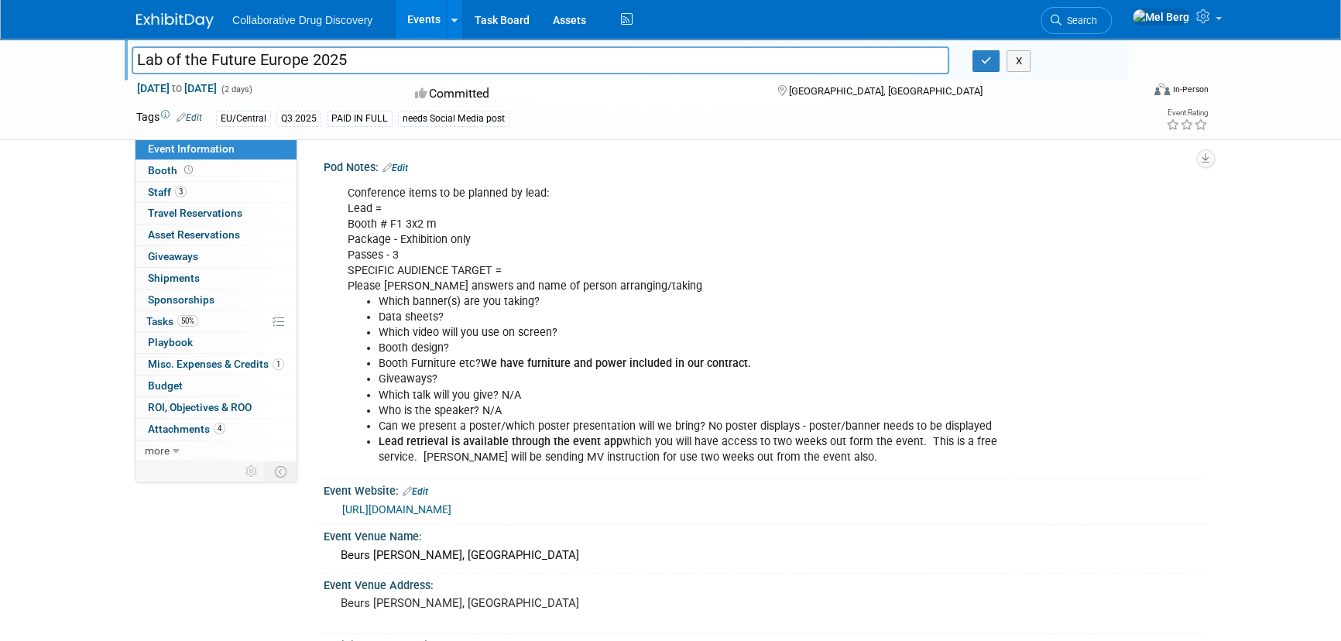
drag, startPoint x: 348, startPoint y: 63, endPoint x: 115, endPoint y: 62, distance: 233.1
click at [115, 62] on div "Lab of the Future Europe 2025 Lab of the Future Europe 2025 X Sep 30, 2025 to O…" at bounding box center [670, 89] width 1341 height 101
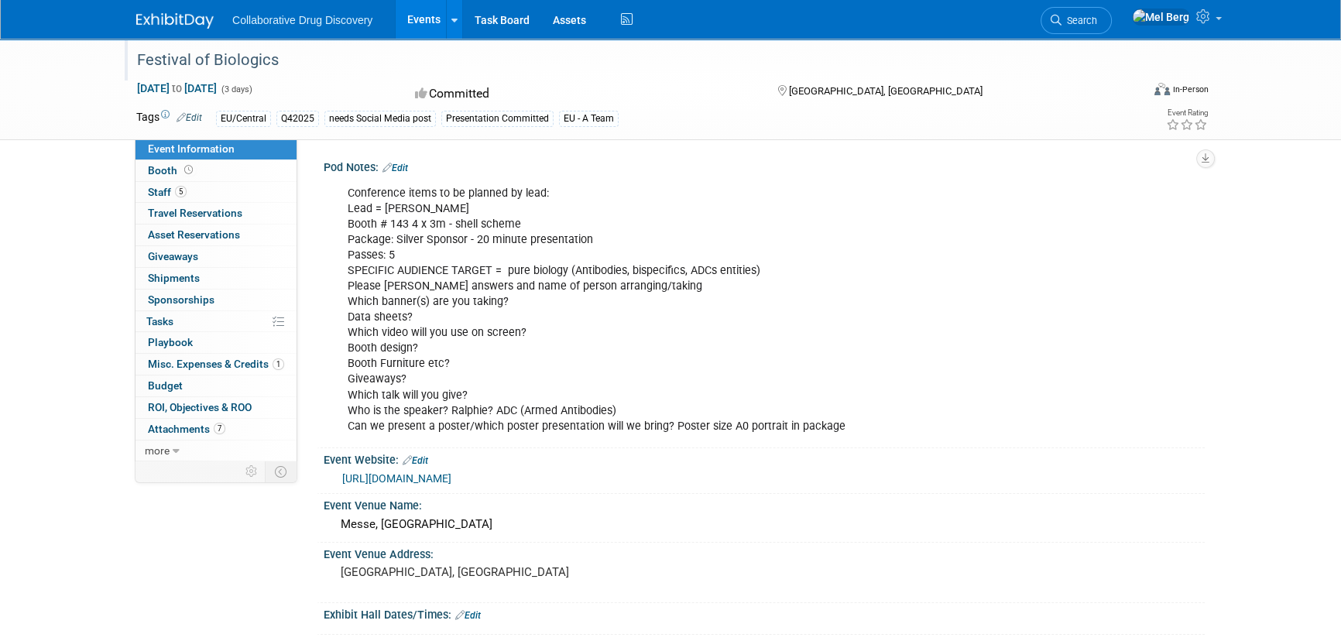
click at [263, 64] on div "Festival of Biologics" at bounding box center [625, 60] width 986 height 28
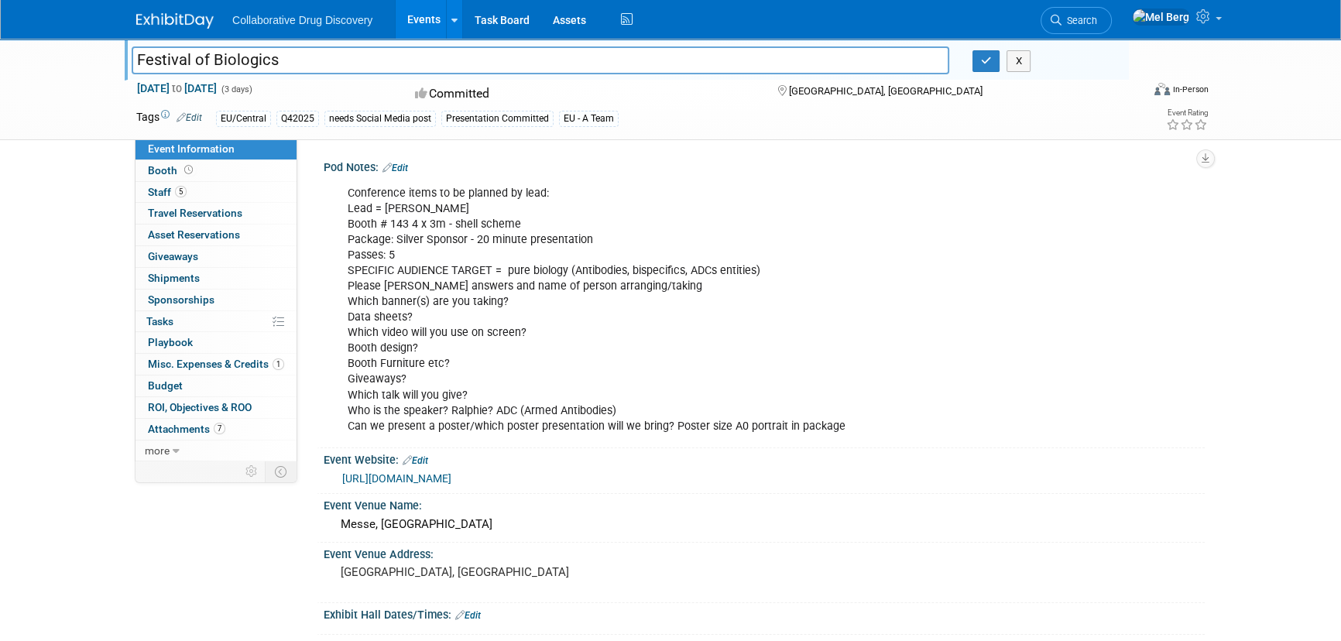
drag, startPoint x: 280, startPoint y: 59, endPoint x: 92, endPoint y: 60, distance: 188.2
click at [92, 60] on div "Festival of Biologics Festival of Biologics X [DATE] to [DATE] (3 days) [DATE] …" at bounding box center [670, 89] width 1341 height 101
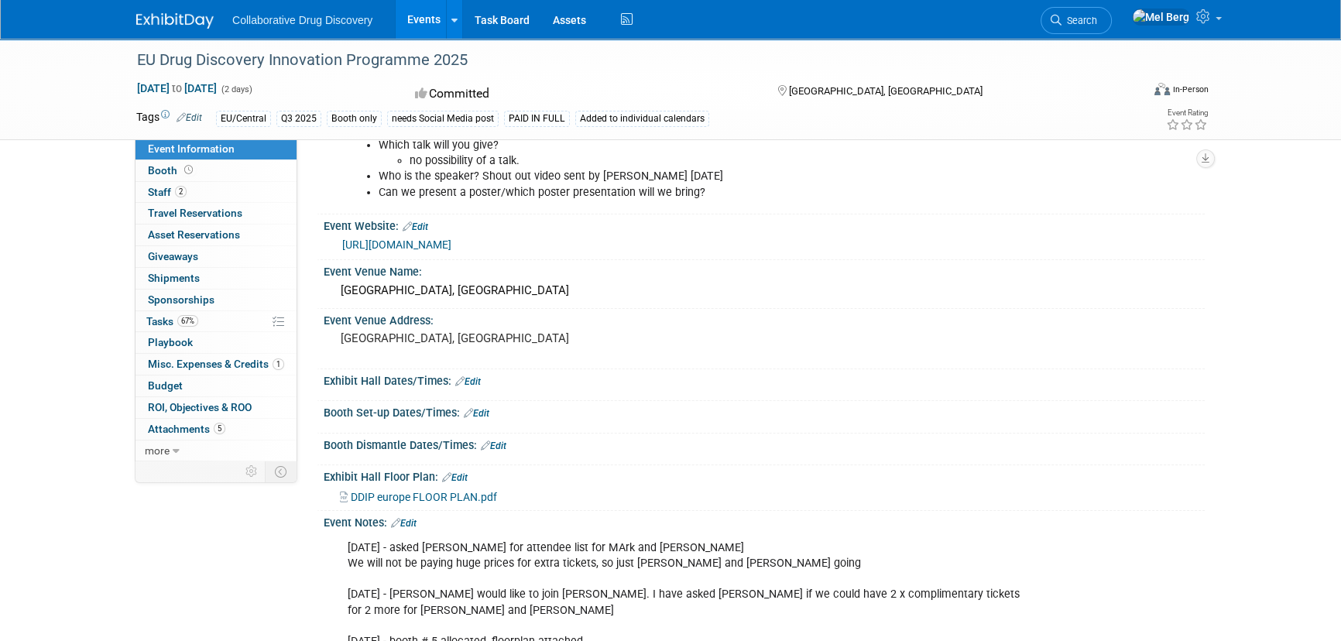
scroll to position [422, 0]
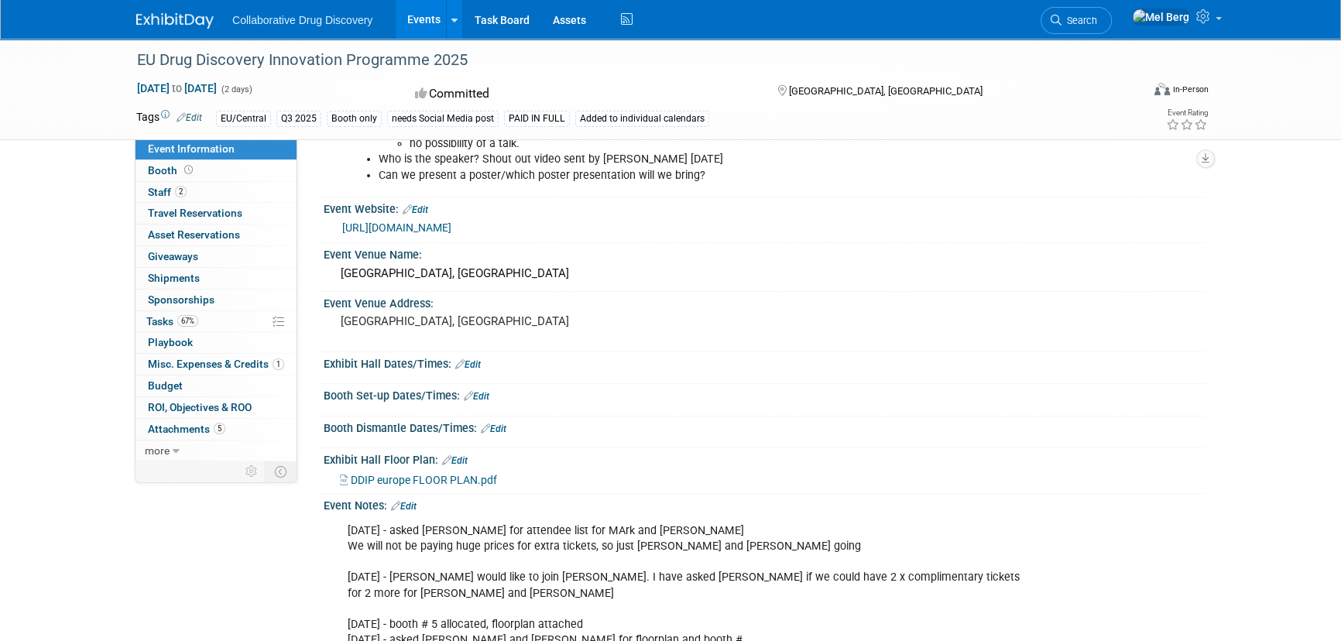
click at [438, 228] on link "[URL][DOMAIN_NAME]" at bounding box center [396, 227] width 109 height 12
drag, startPoint x: 126, startPoint y: 89, endPoint x: 286, endPoint y: 84, distance: 159.6
click at [286, 84] on div "[DATE] to [DATE] (2 days) [DATE] to [DATE]" at bounding box center [262, 88] width 274 height 15
copy span "[DATE] to [DATE]"
click at [280, 59] on div "EU Drug Discovery Innovation Programme 2025" at bounding box center [625, 60] width 986 height 28
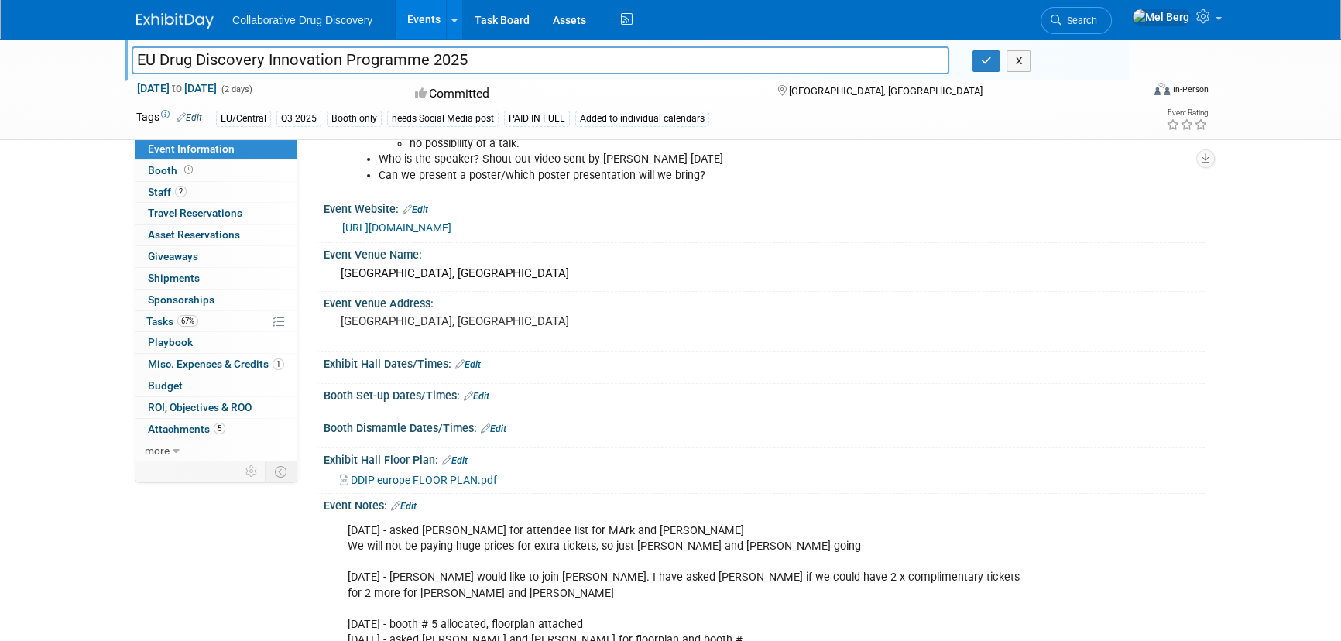
click at [451, 225] on link "[URL][DOMAIN_NAME]" at bounding box center [396, 227] width 109 height 12
